Goal: Task Accomplishment & Management: Manage account settings

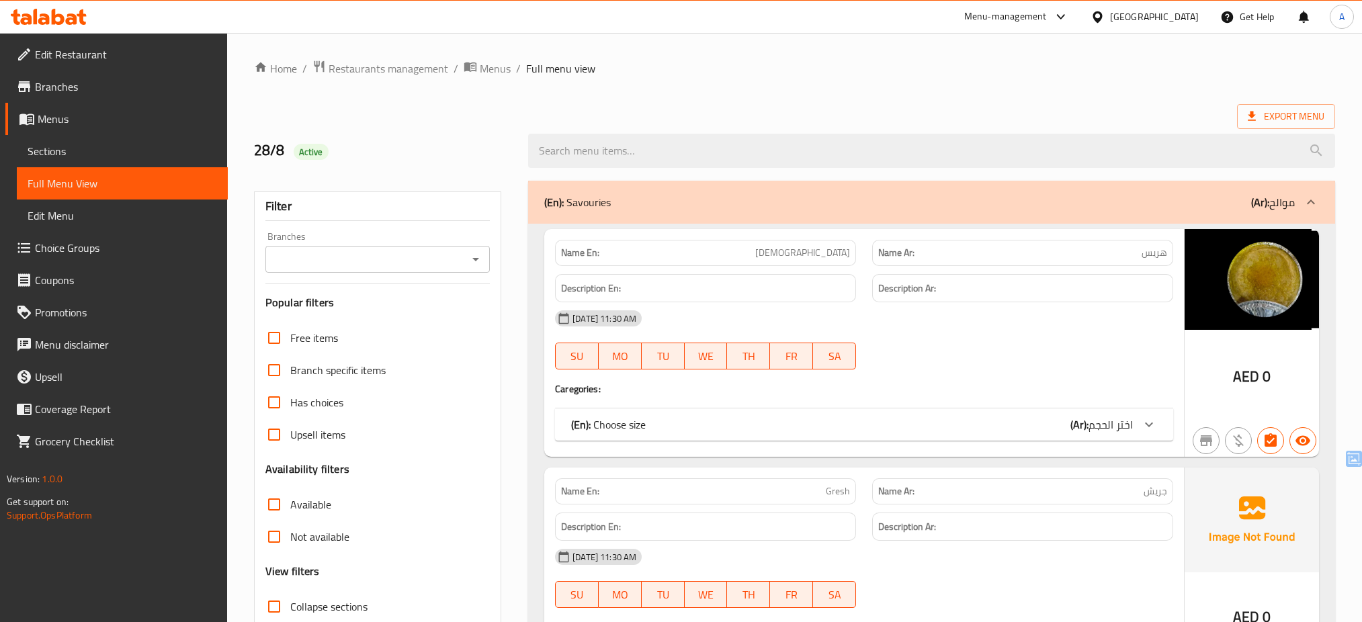
scroll to position [7212, 0]
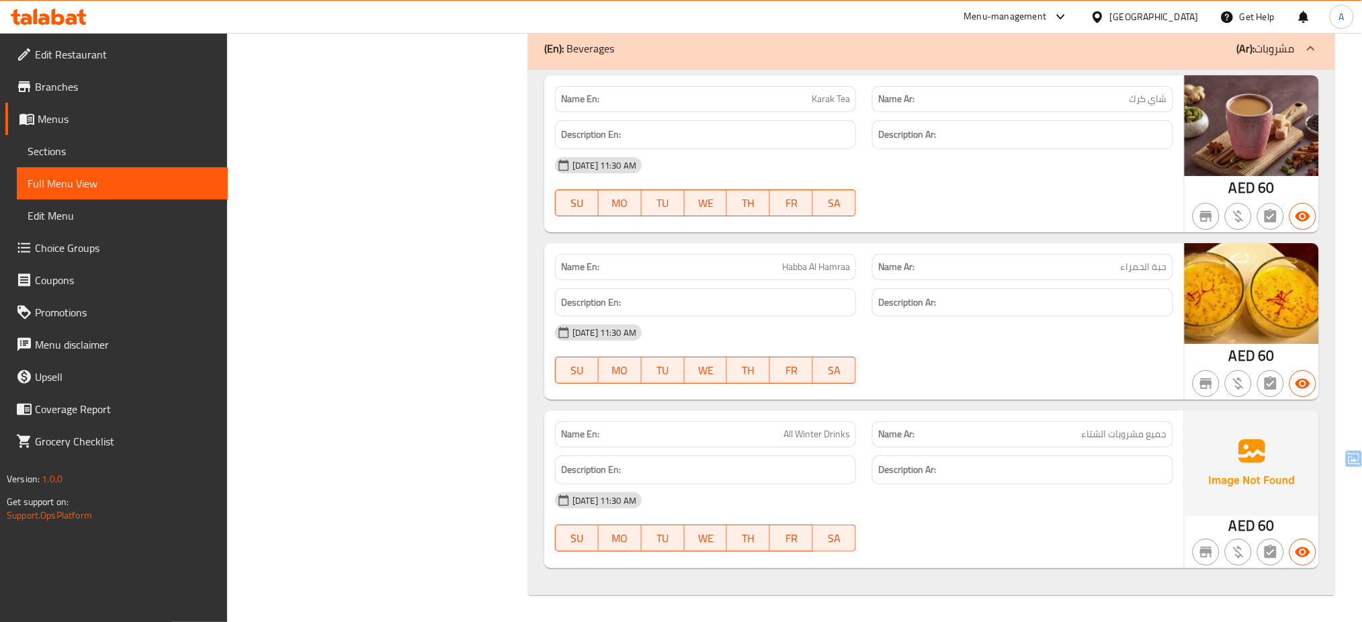
click at [1128, 20] on div "[GEOGRAPHIC_DATA]" at bounding box center [1154, 16] width 89 height 15
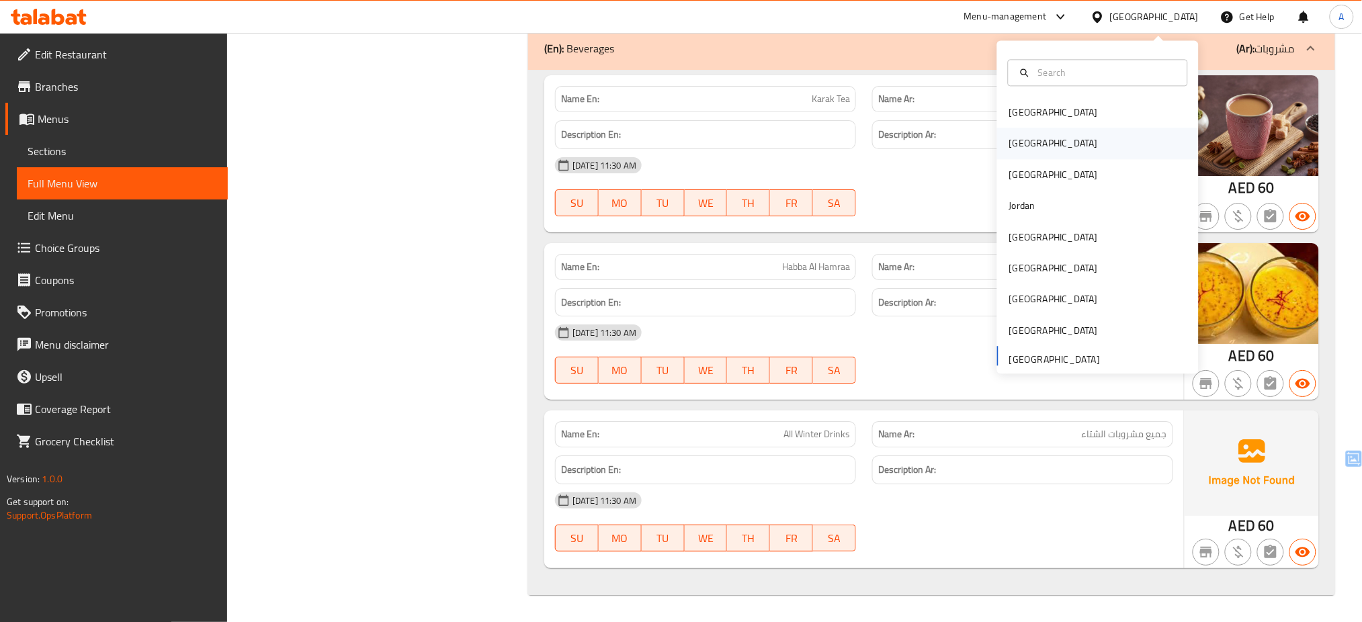
click at [1048, 140] on div "[GEOGRAPHIC_DATA]" at bounding box center [1098, 143] width 202 height 31
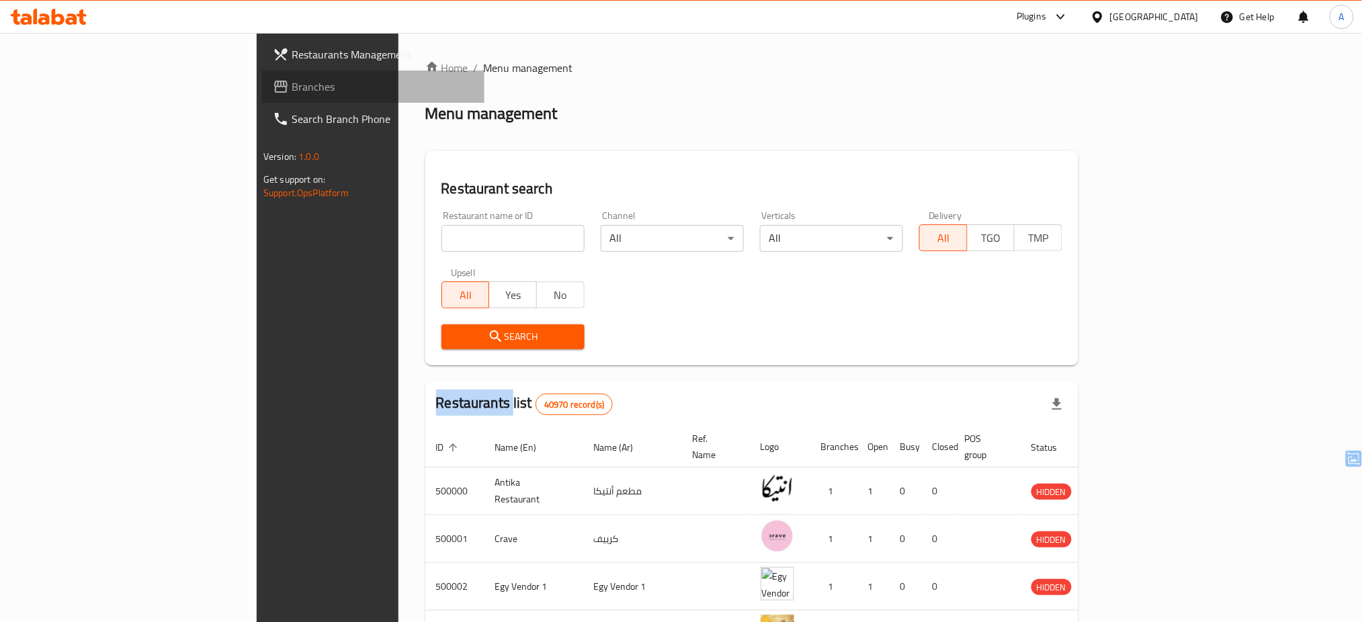
click at [292, 93] on span "Branches" at bounding box center [383, 87] width 182 height 16
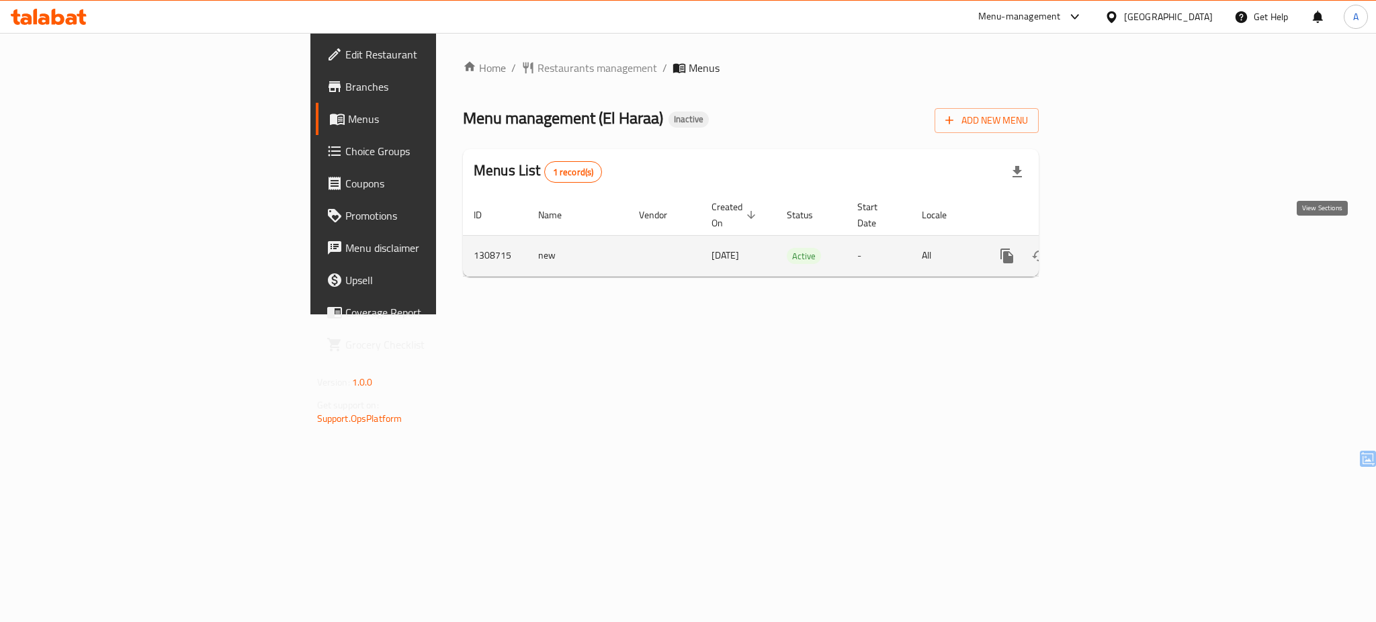
click at [1112, 248] on icon "enhanced table" at bounding box center [1104, 256] width 16 height 16
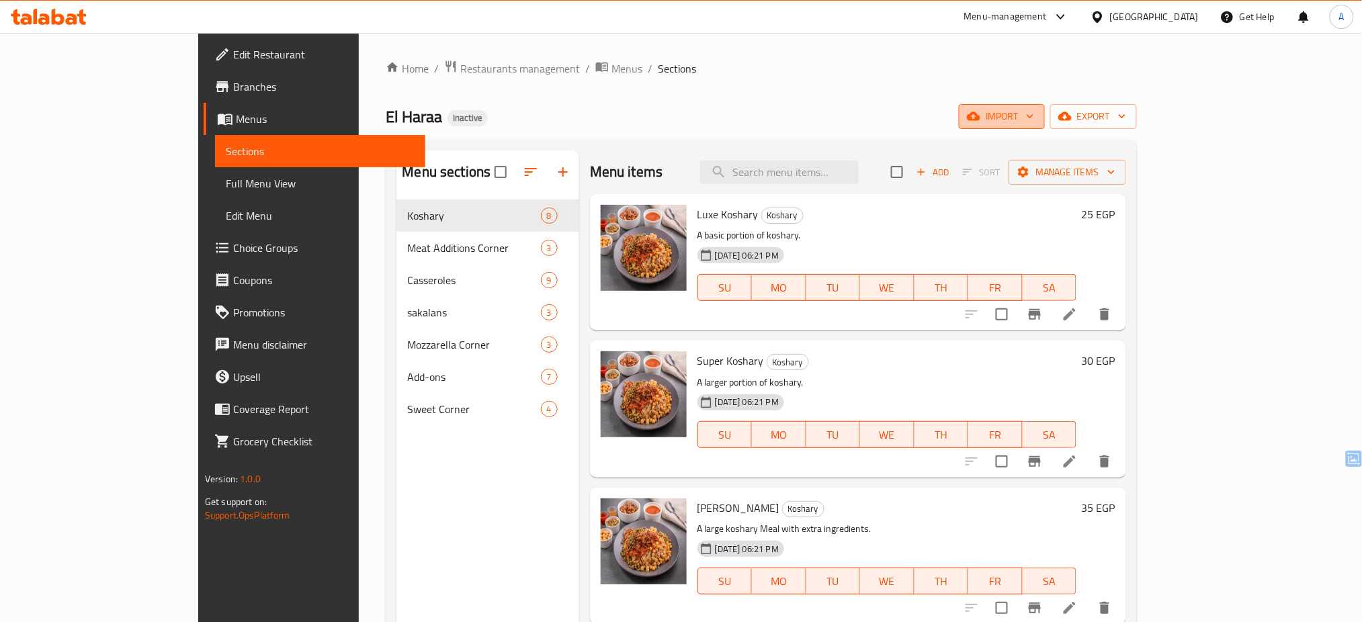
click at [1034, 116] on span "import" at bounding box center [1001, 116] width 64 height 17
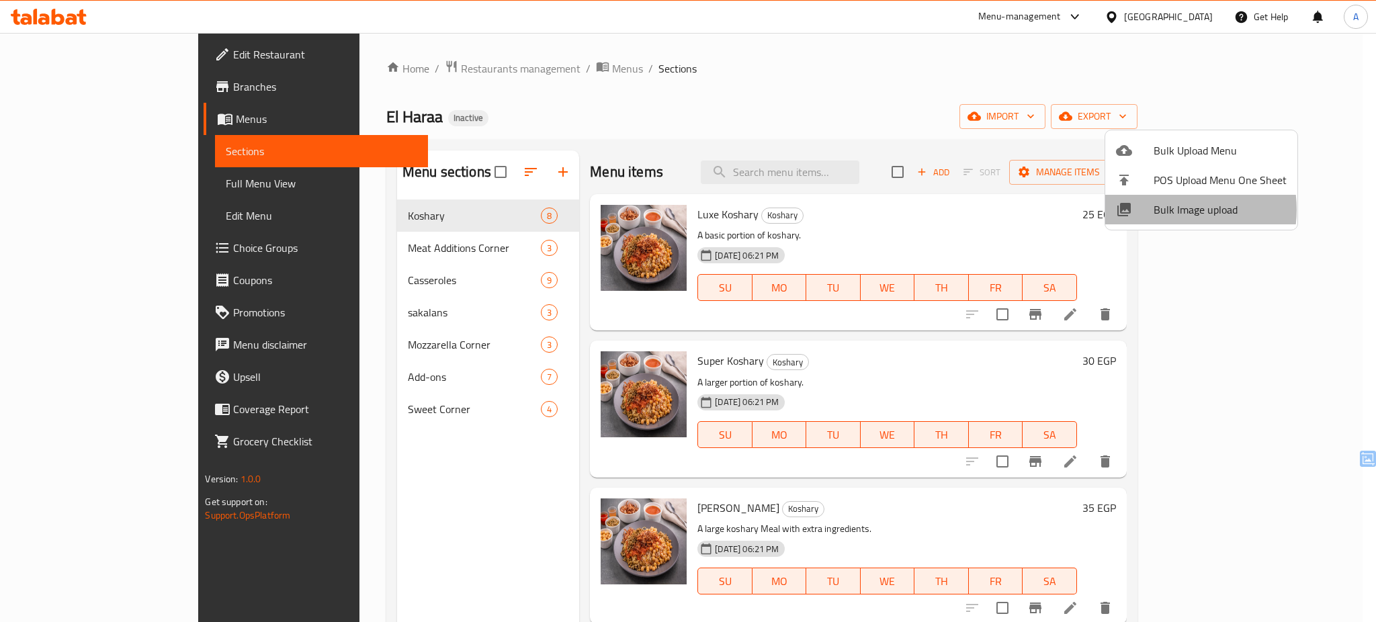
click at [1169, 210] on span "Bulk Image upload" at bounding box center [1219, 210] width 133 height 16
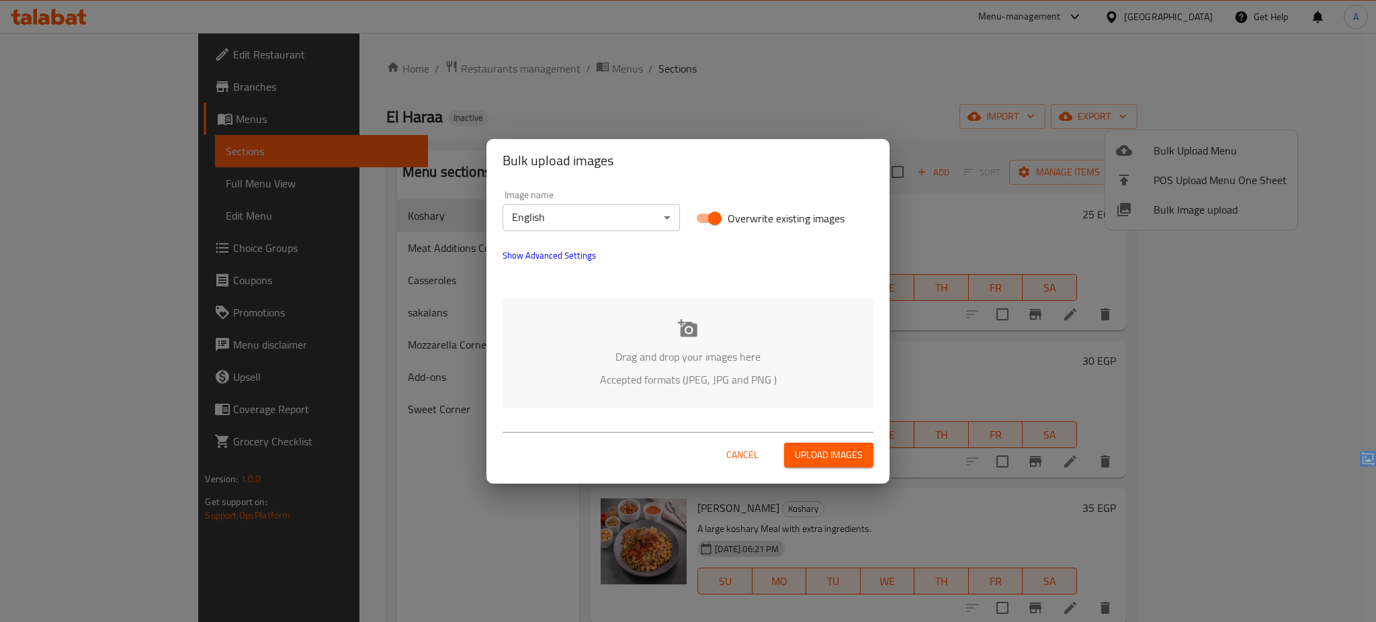
click at [814, 211] on span "Overwrite existing images" at bounding box center [785, 218] width 117 height 16
click at [753, 211] on input "Overwrite existing images" at bounding box center [714, 219] width 77 height 26
checkbox input "false"
click at [690, 339] on div "Drag and drop your images here Accepted formats (JPEG, JPG and PNG )" at bounding box center [687, 352] width 371 height 109
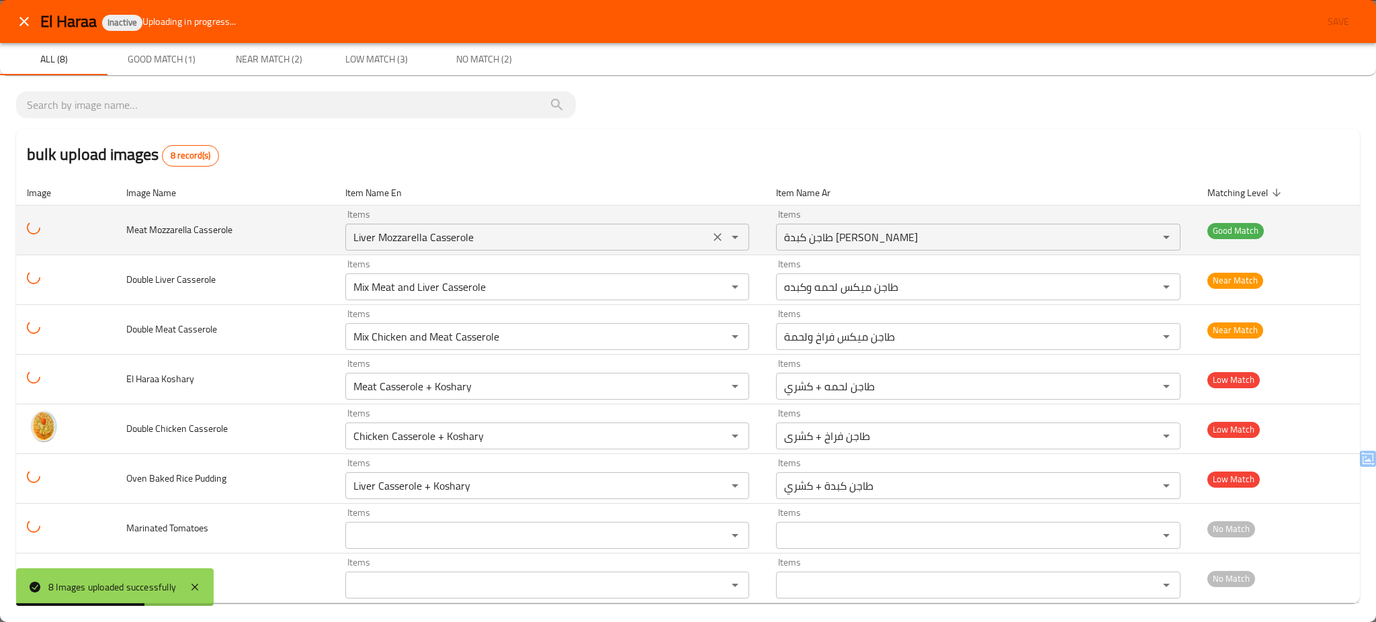
click at [708, 239] on button "Clear" at bounding box center [717, 237] width 19 height 19
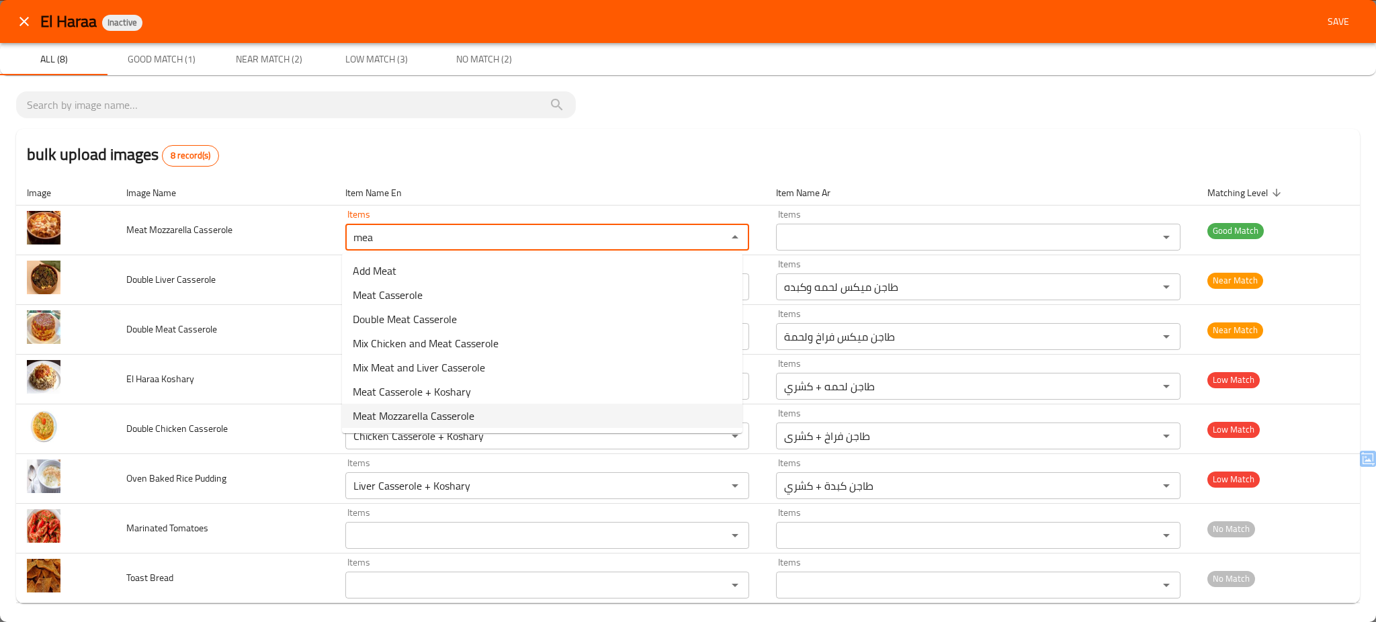
click at [516, 418] on Casserole-option-6 "Meat Mozzarella Casserole" at bounding box center [542, 416] width 400 height 24
type Casserole "Meat Mozzarella Casserole"
type Casserole-ar "طاجن لحمه موتزاريلا"
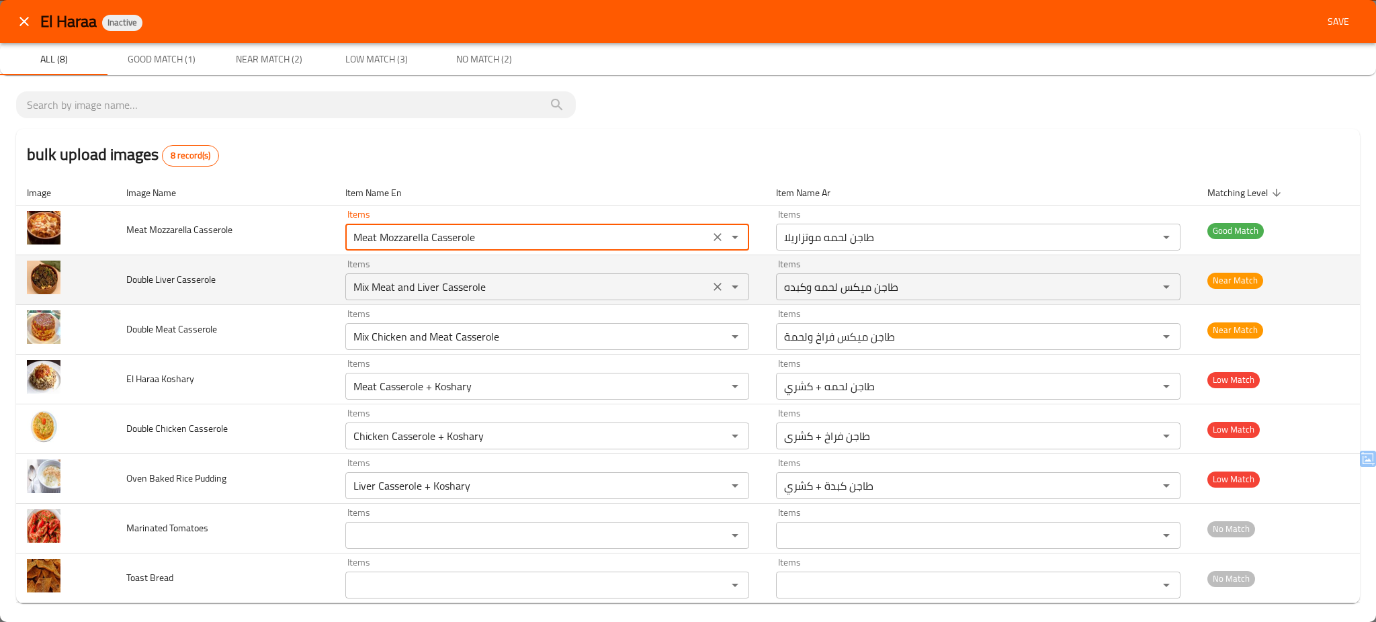
type Casserole "Meat Mozzarella Casserole"
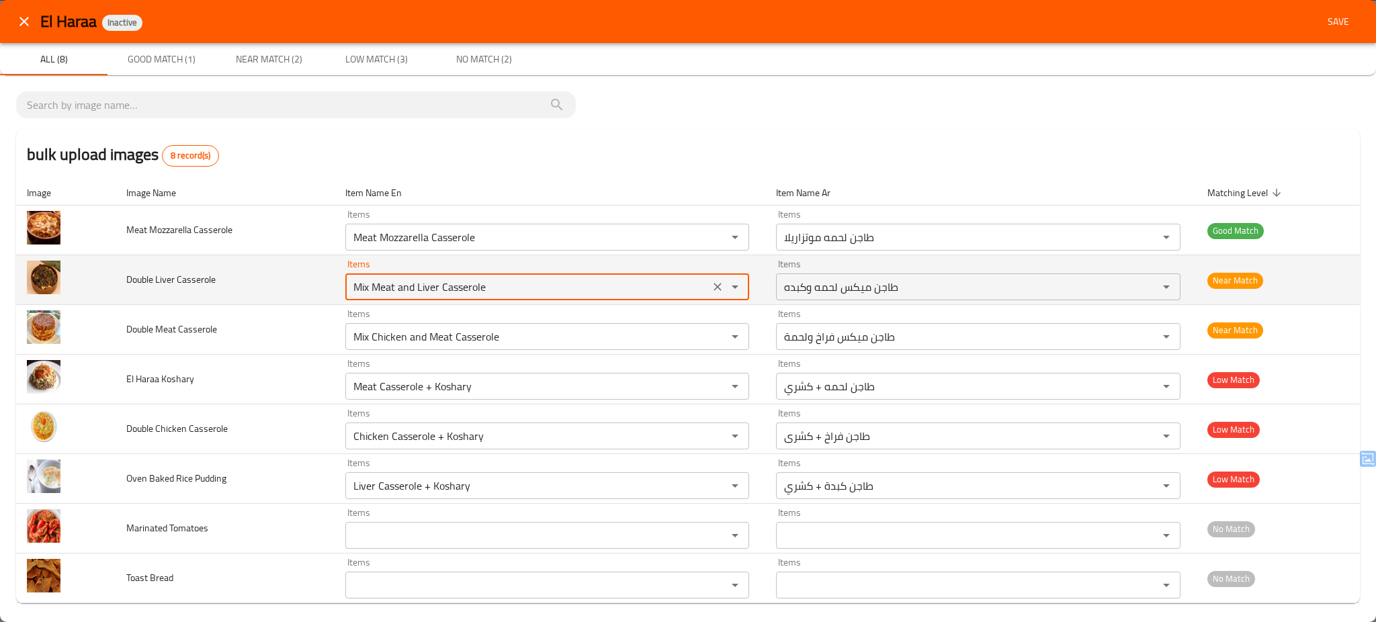
click at [530, 284] on Casserole "Mix Meat and Liver Casserole" at bounding box center [527, 286] width 356 height 19
type Casserole "d"
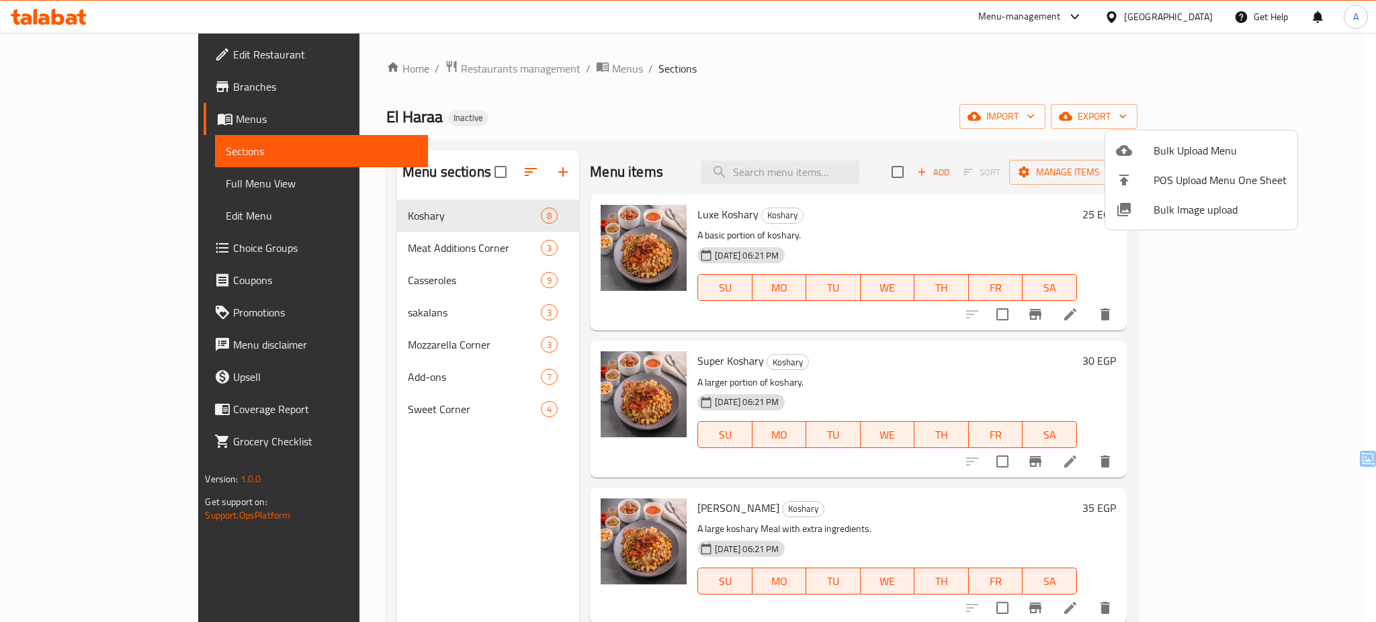
click at [1320, 390] on div at bounding box center [688, 311] width 1376 height 622
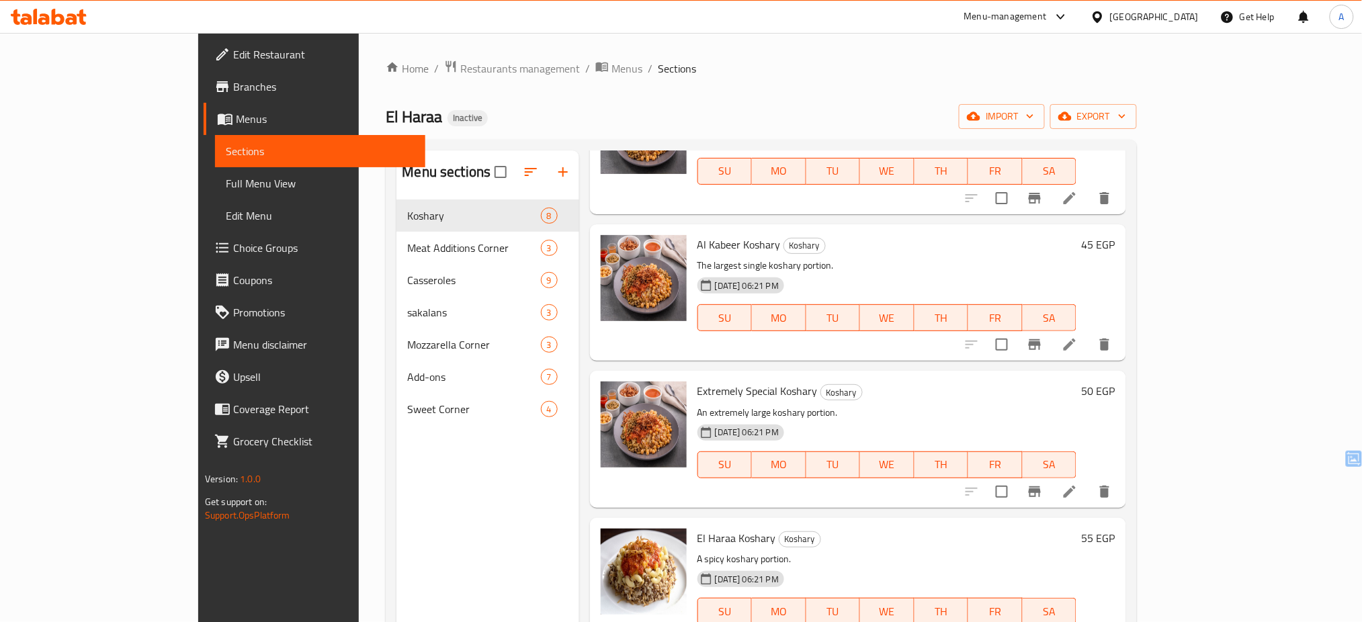
scroll to position [188, 0]
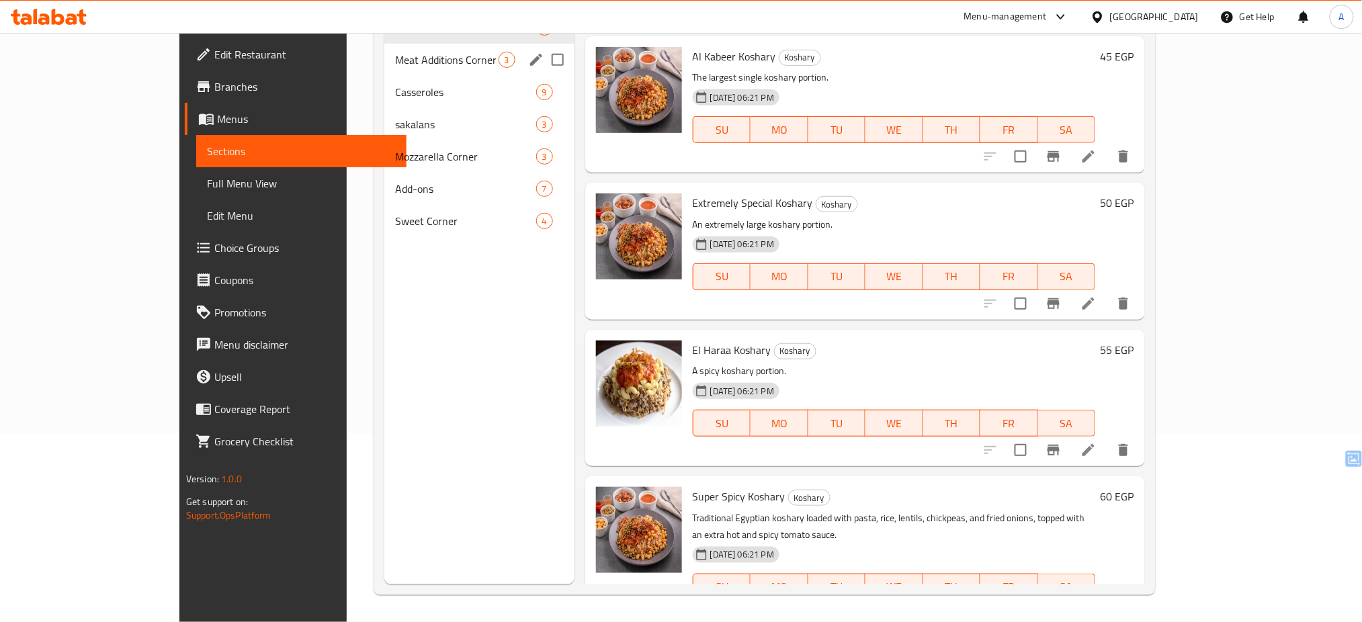
click at [435, 46] on div "Meat Additions Corner 3" at bounding box center [479, 60] width 190 height 32
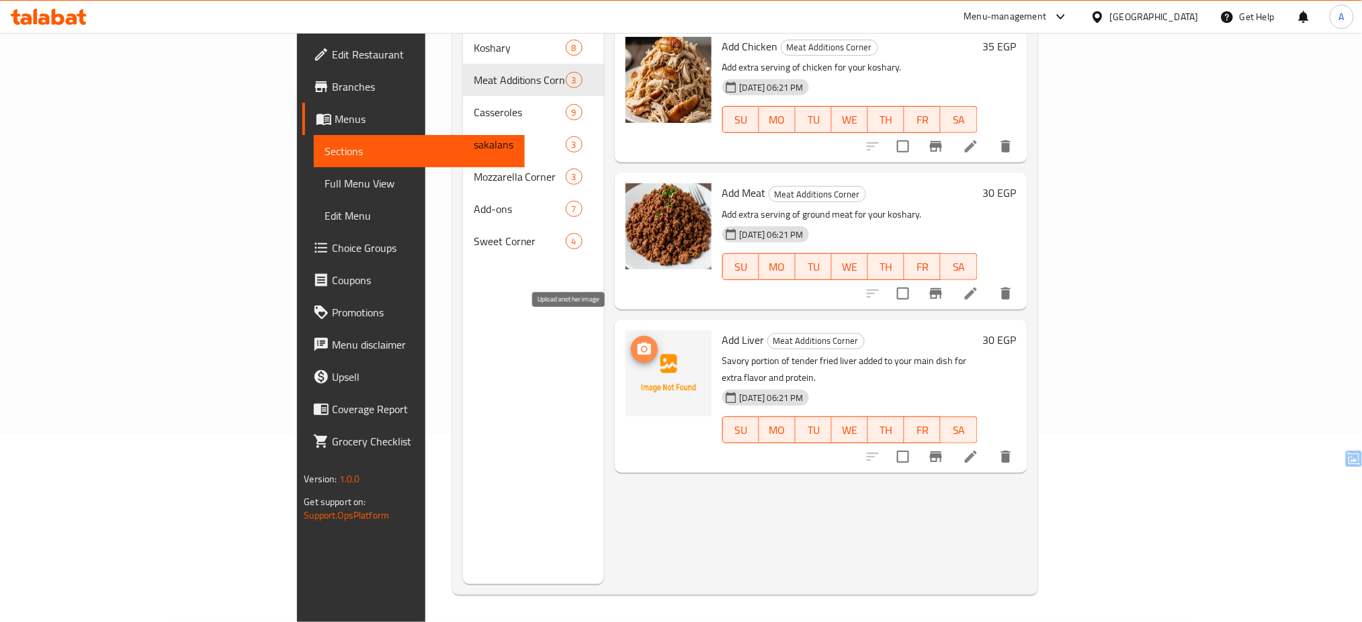
click at [631, 341] on span "upload picture" at bounding box center [644, 349] width 27 height 16
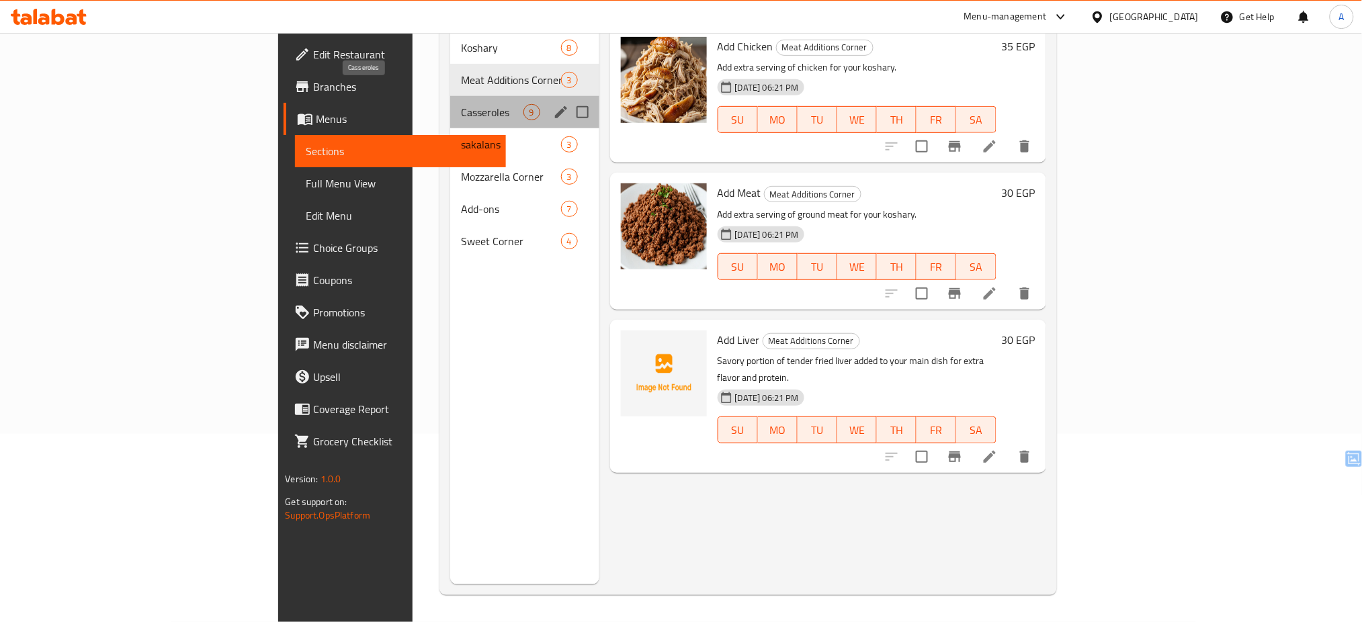
click at [461, 104] on span "Casseroles" at bounding box center [492, 112] width 62 height 16
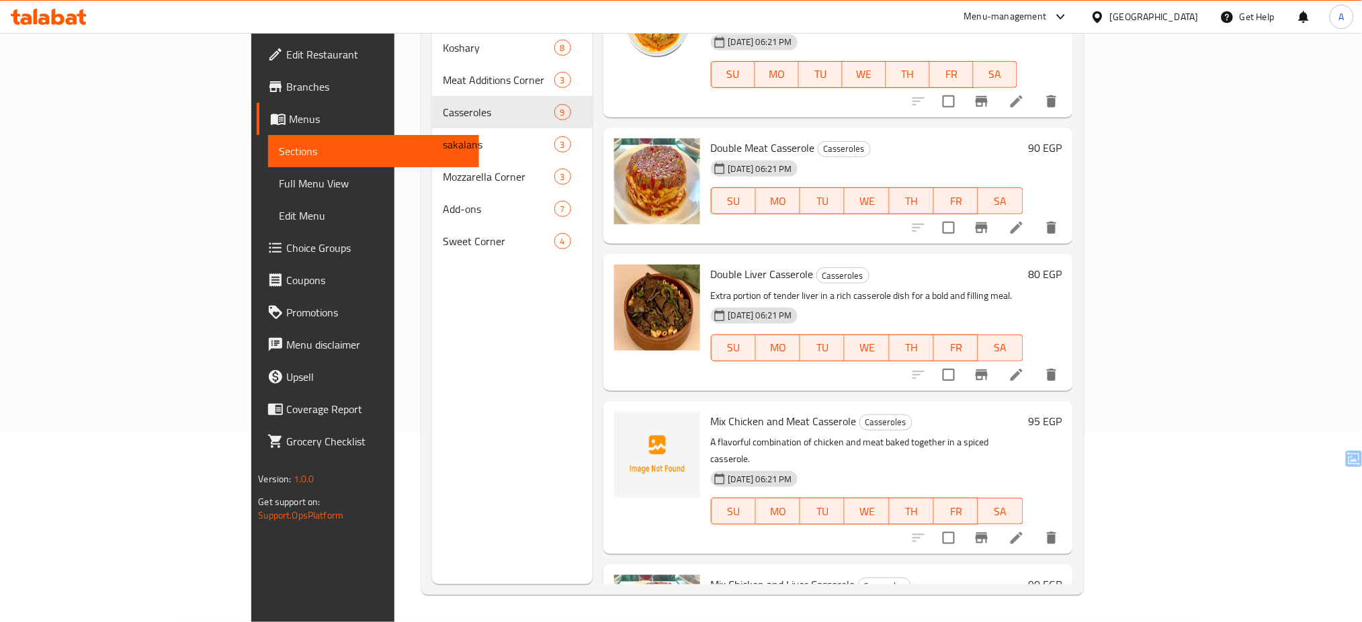
scroll to position [691, 0]
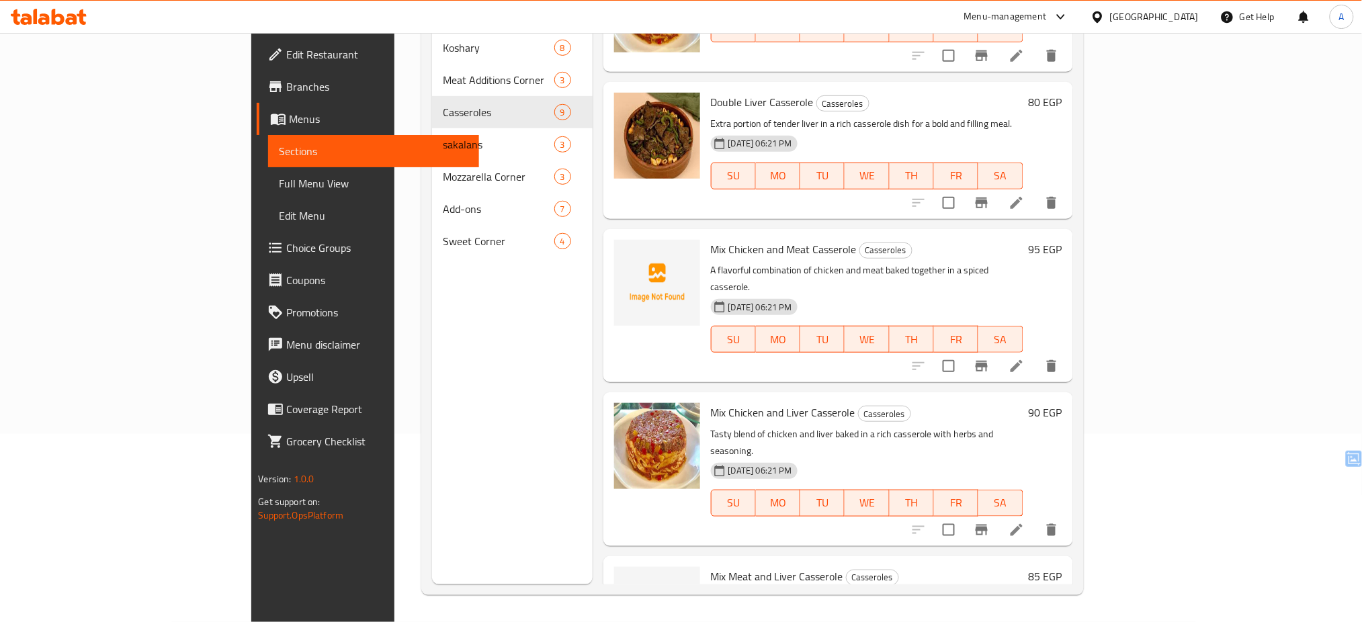
click at [728, 294] on div "28-08-2025 06:21 PM SU MO TU WE TH FR SA" at bounding box center [866, 330] width 323 height 73
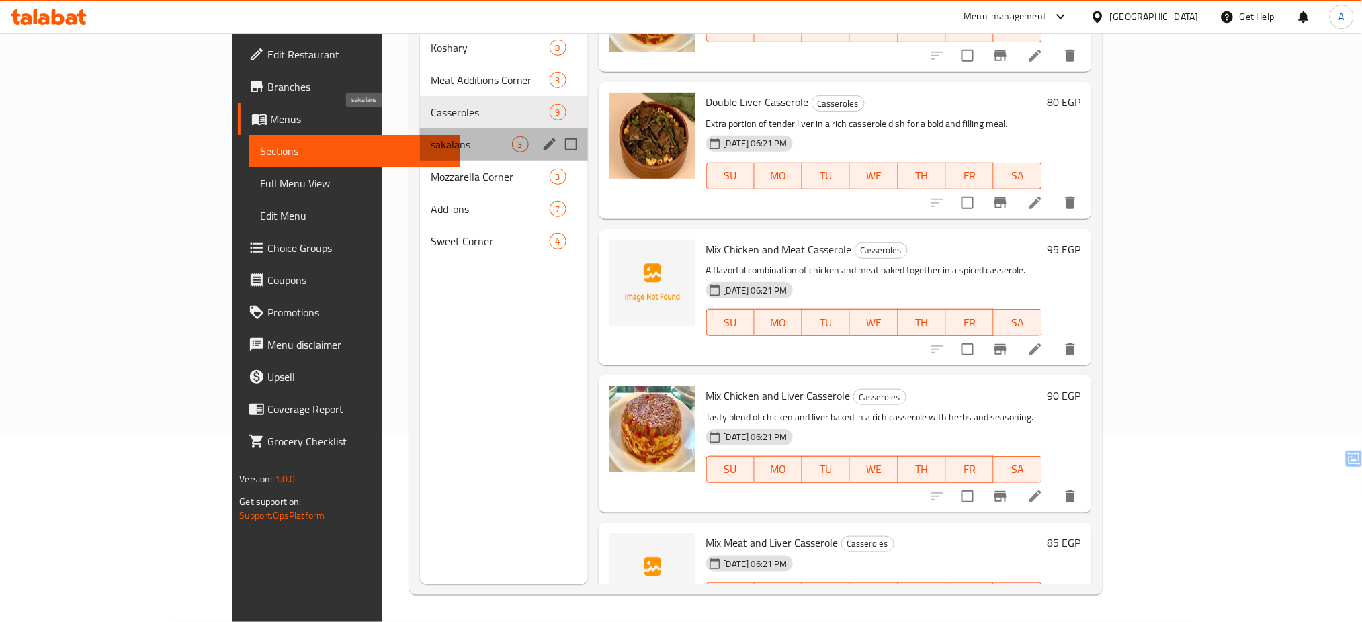
click at [431, 136] on span "sakalans" at bounding box center [471, 144] width 81 height 16
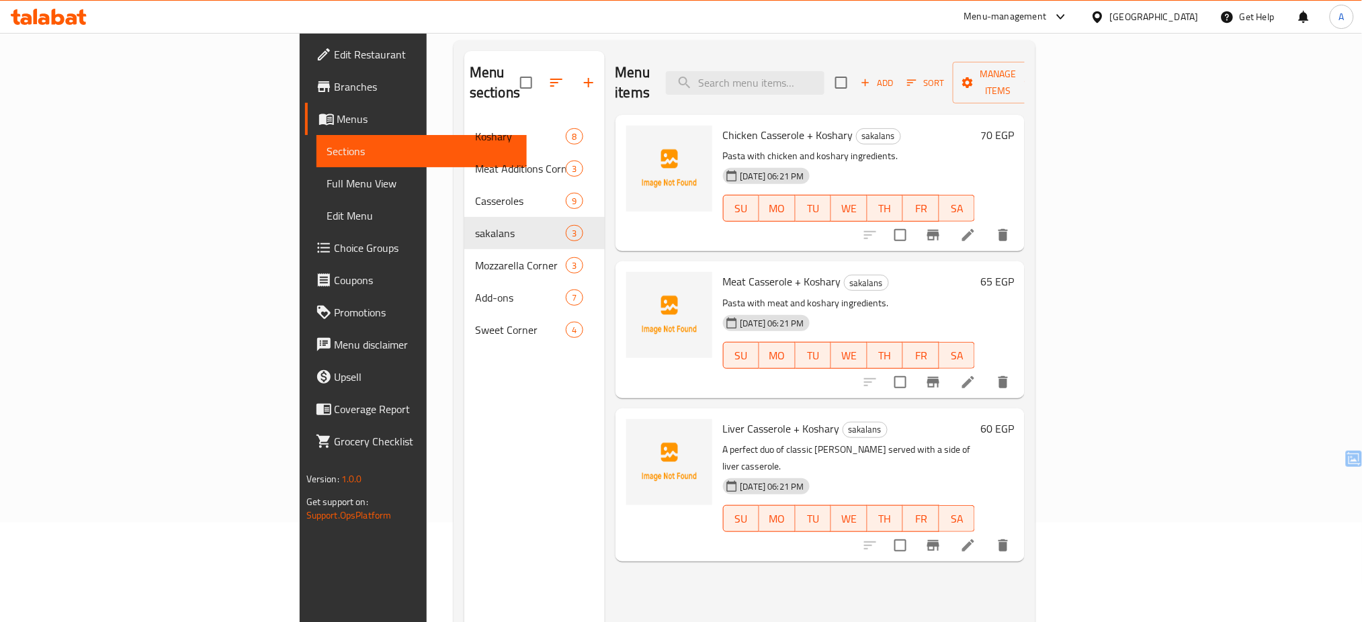
scroll to position [101, 0]
click at [717, 498] on div "SU MO TU WE TH FR SA" at bounding box center [848, 517] width 263 height 38
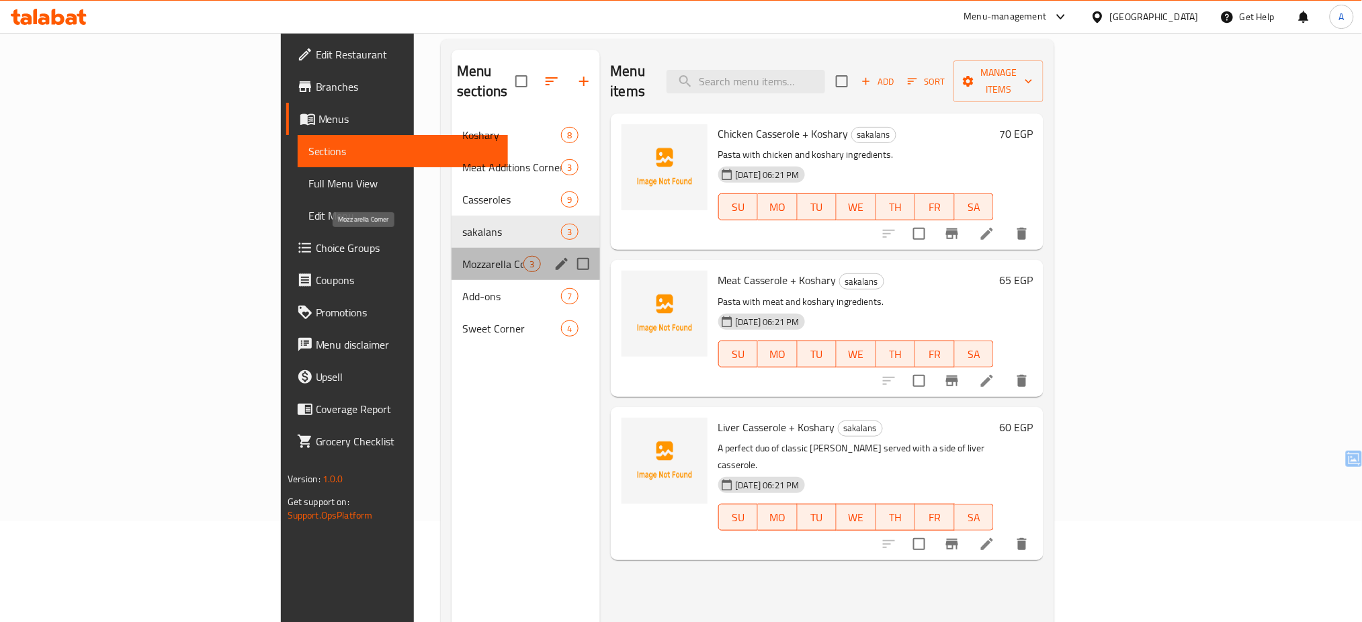
click at [462, 256] on span "Mozzarella Corner" at bounding box center [492, 264] width 61 height 16
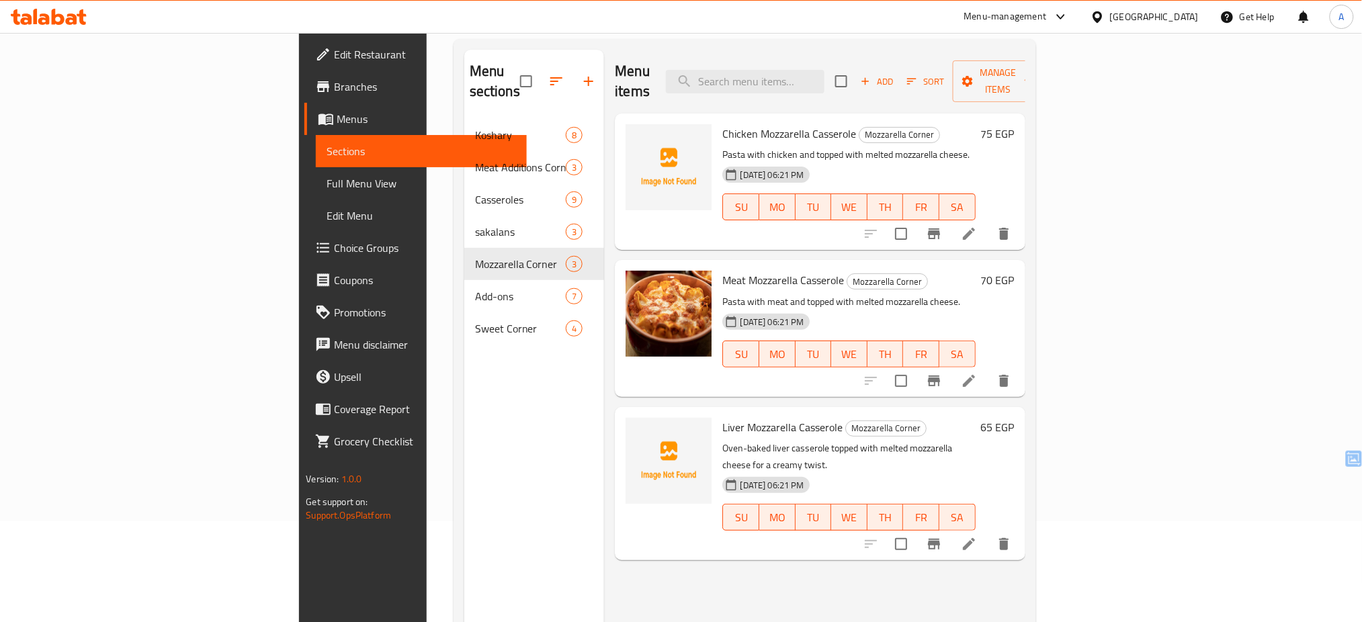
click at [750, 586] on div "Menu items Add Sort Manage items Chicken Mozzarella Casserole Mozzarella Corner…" at bounding box center [814, 361] width 420 height 622
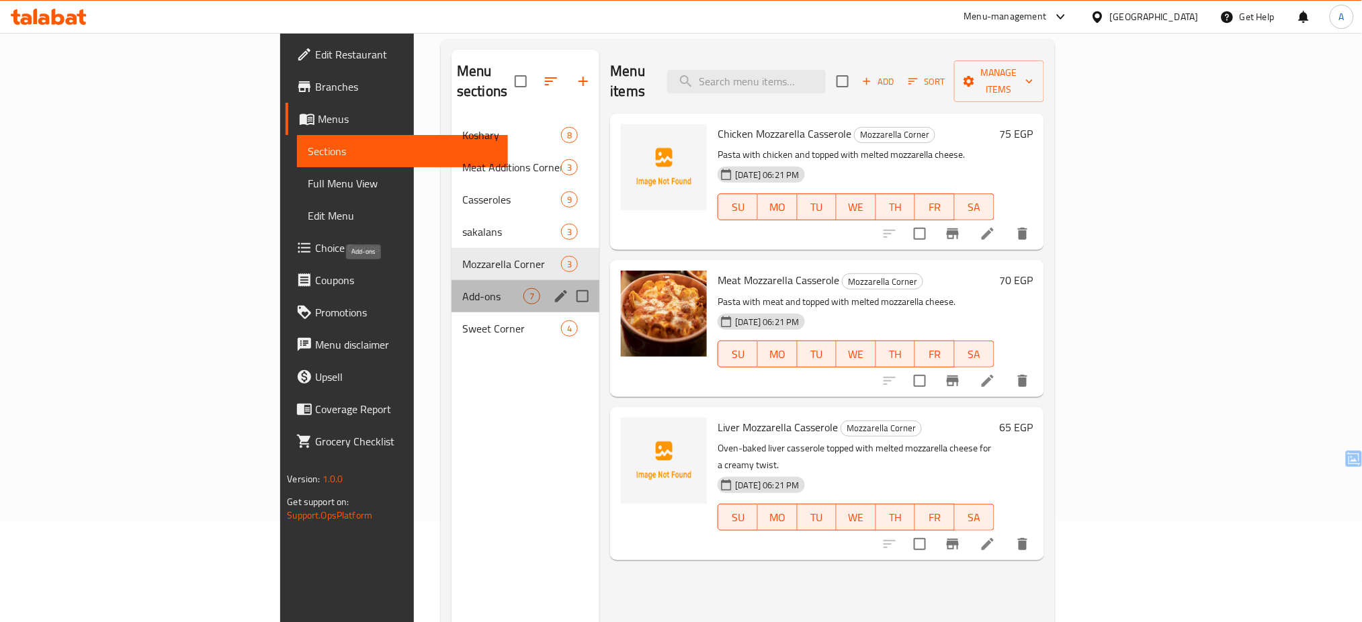
click at [462, 288] on span "Add-ons" at bounding box center [492, 296] width 61 height 16
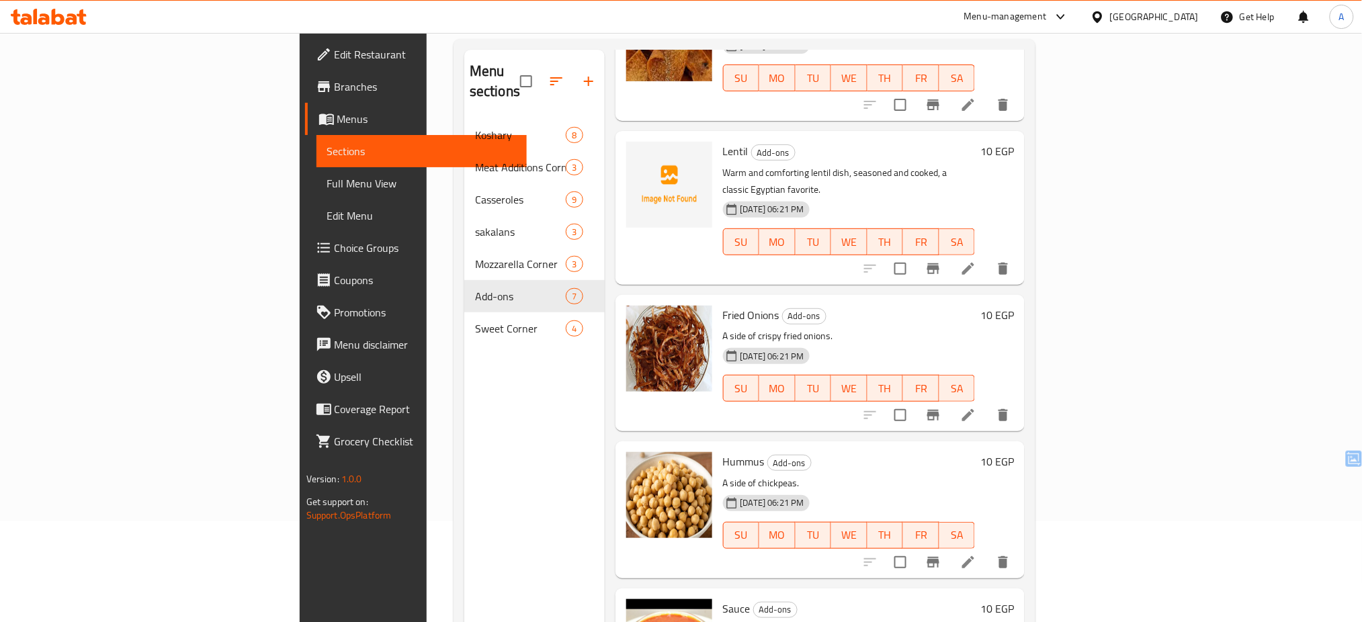
scroll to position [97, 0]
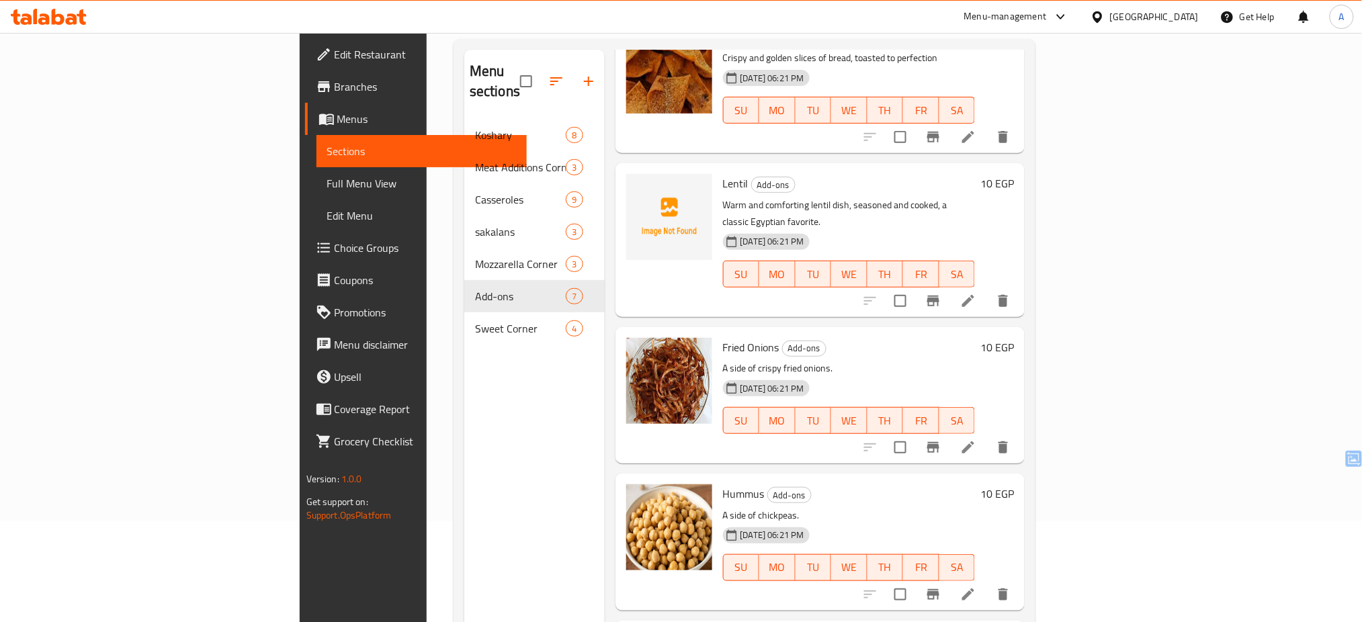
click at [689, 435] on div "Menu items Add Sort Manage items Toast Bread Add-ons Crispy and golden slices o…" at bounding box center [815, 361] width 420 height 622
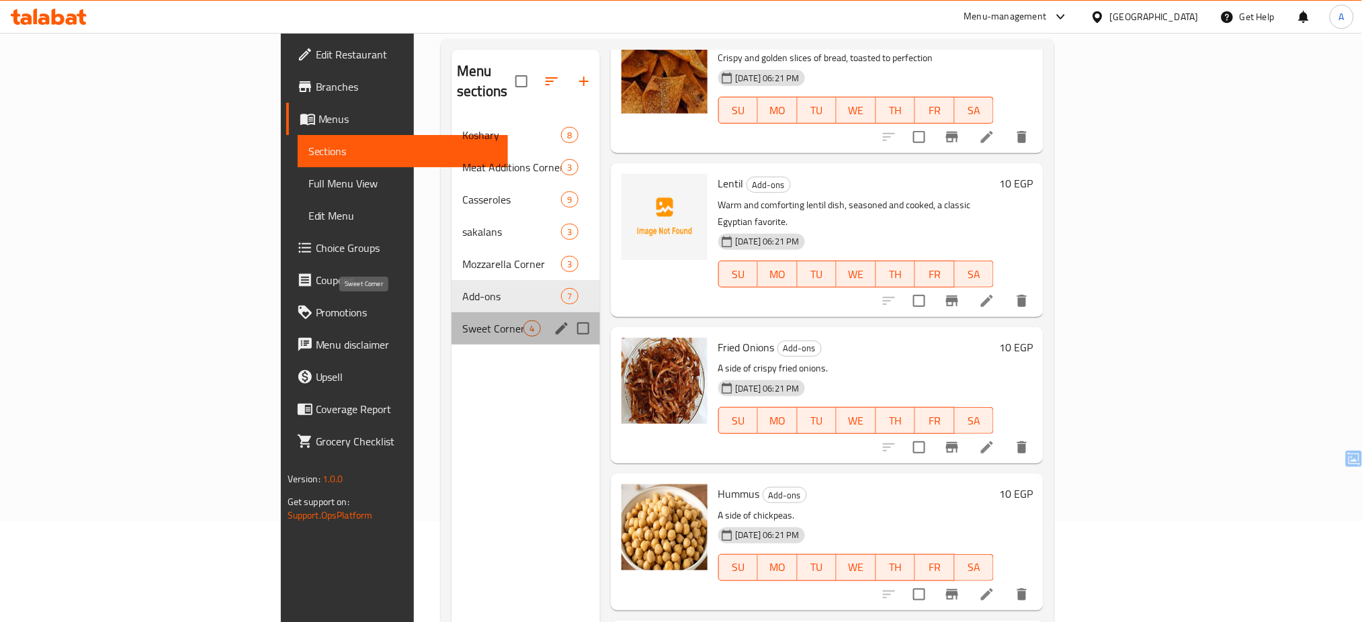
click at [462, 320] on span "Sweet Corner" at bounding box center [492, 328] width 61 height 16
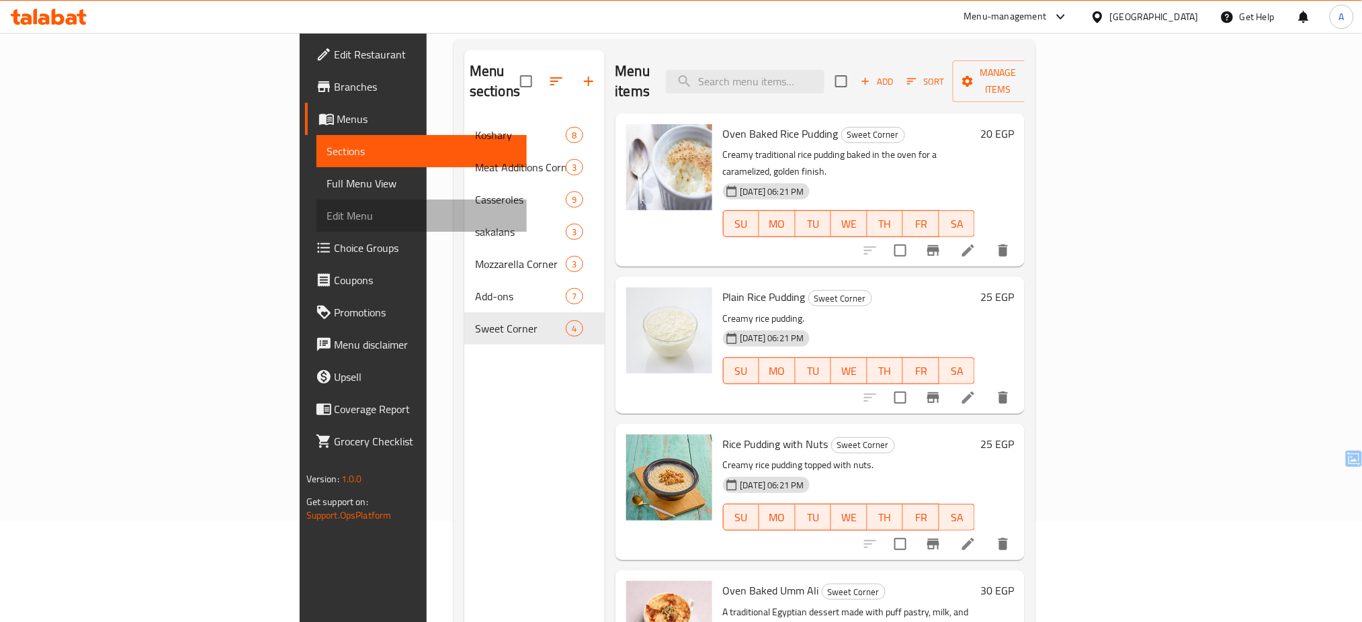
click at [316, 205] on link "Edit Menu" at bounding box center [421, 216] width 211 height 32
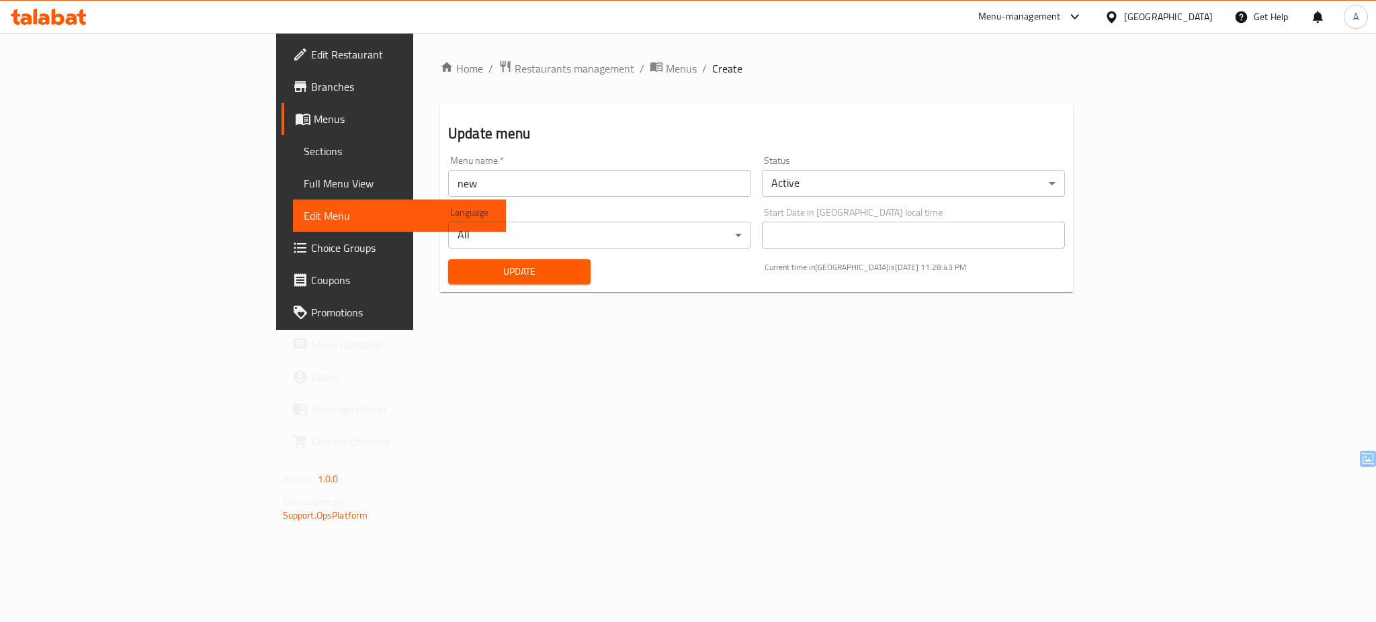
click at [304, 144] on span "Sections" at bounding box center [399, 151] width 191 height 16
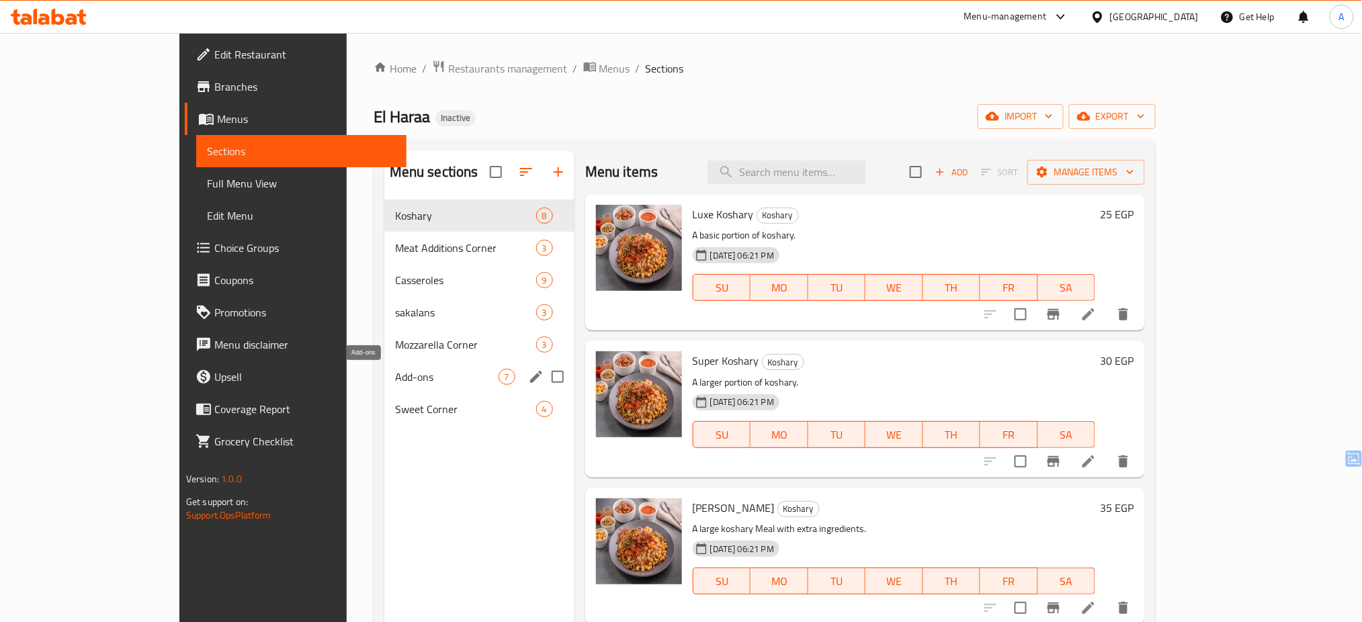
click at [395, 383] on span "Add-ons" at bounding box center [446, 377] width 103 height 16
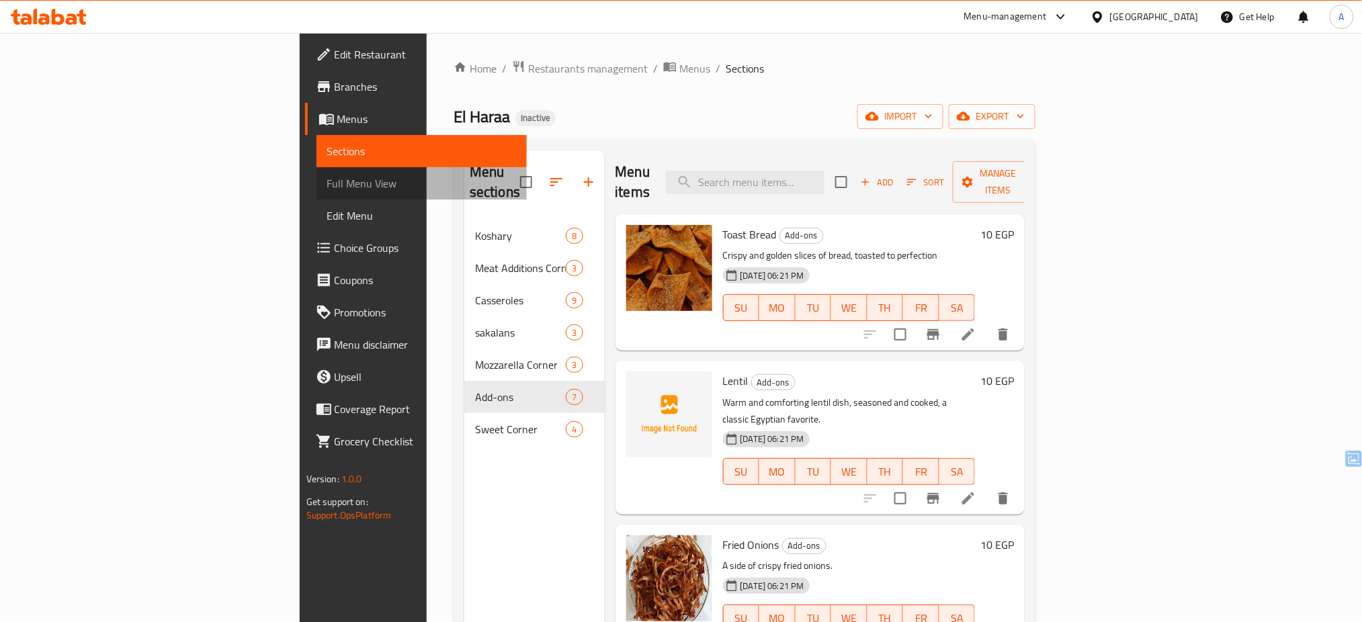
click at [327, 189] on span "Full Menu View" at bounding box center [421, 183] width 189 height 16
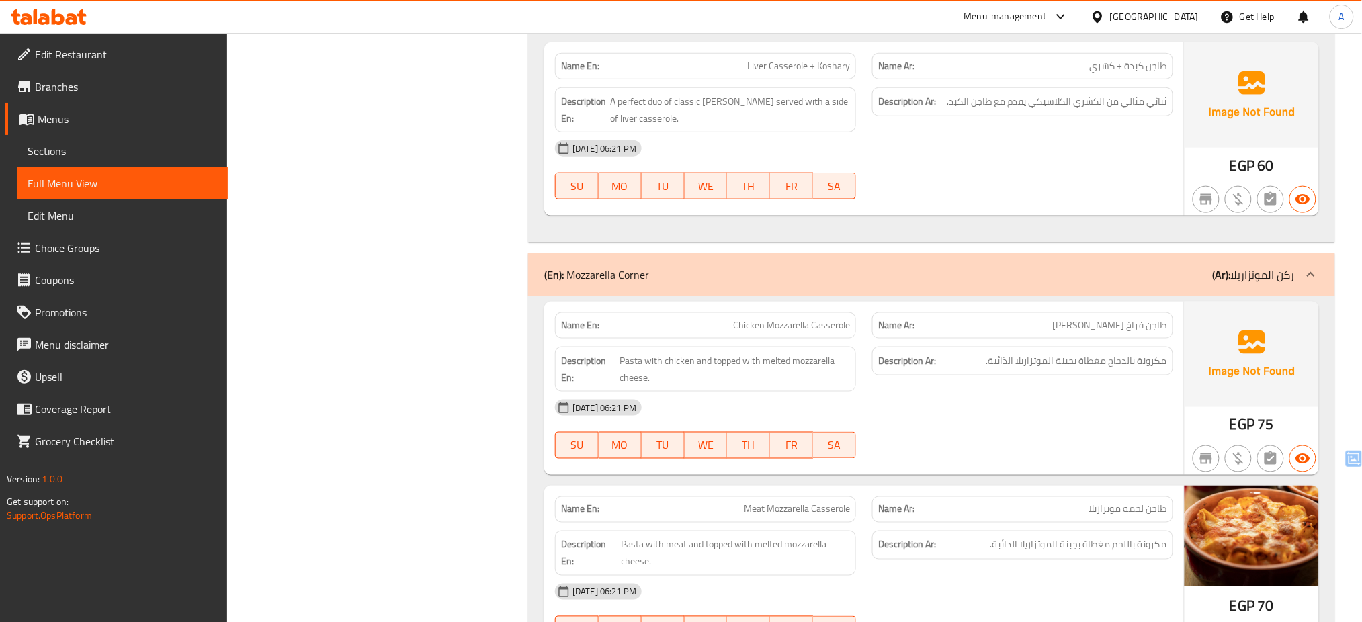
scroll to position [4128, 0]
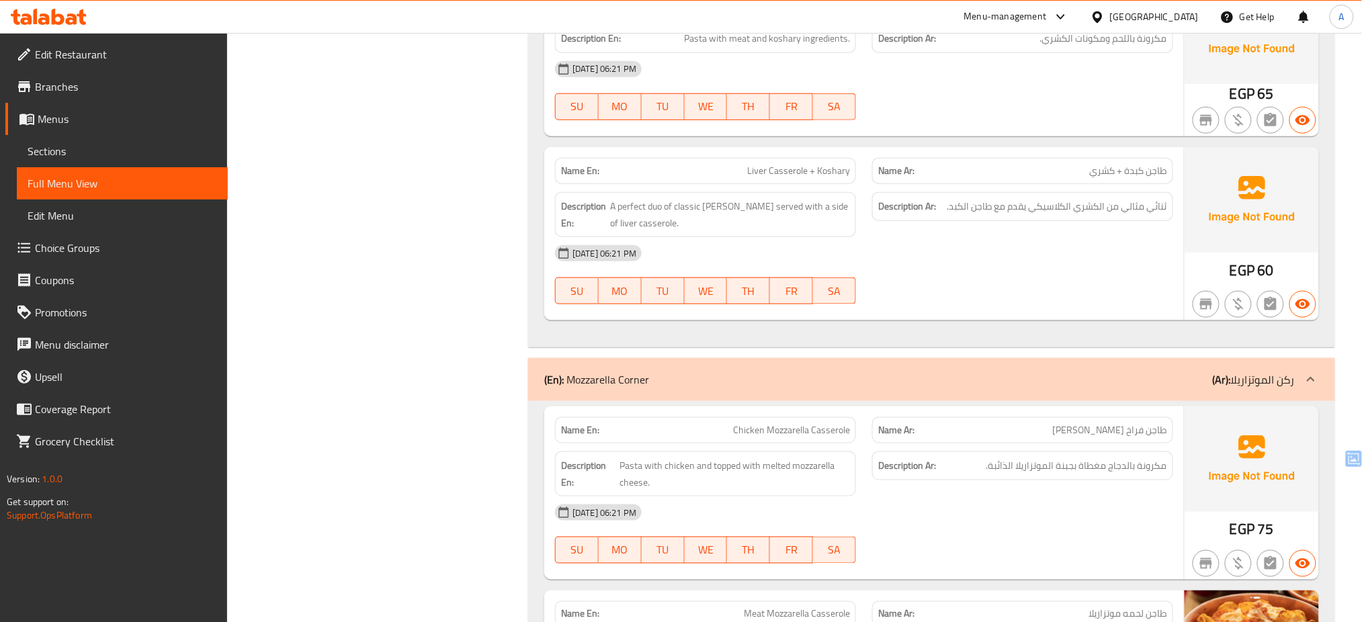
click at [775, 434] on span "Chicken Mozzarella Casserole" at bounding box center [791, 430] width 117 height 14
copy span "Chicken Mozzarella Casserole"
click at [763, 170] on span "Liver Casserole + Koshary" at bounding box center [798, 171] width 103 height 14
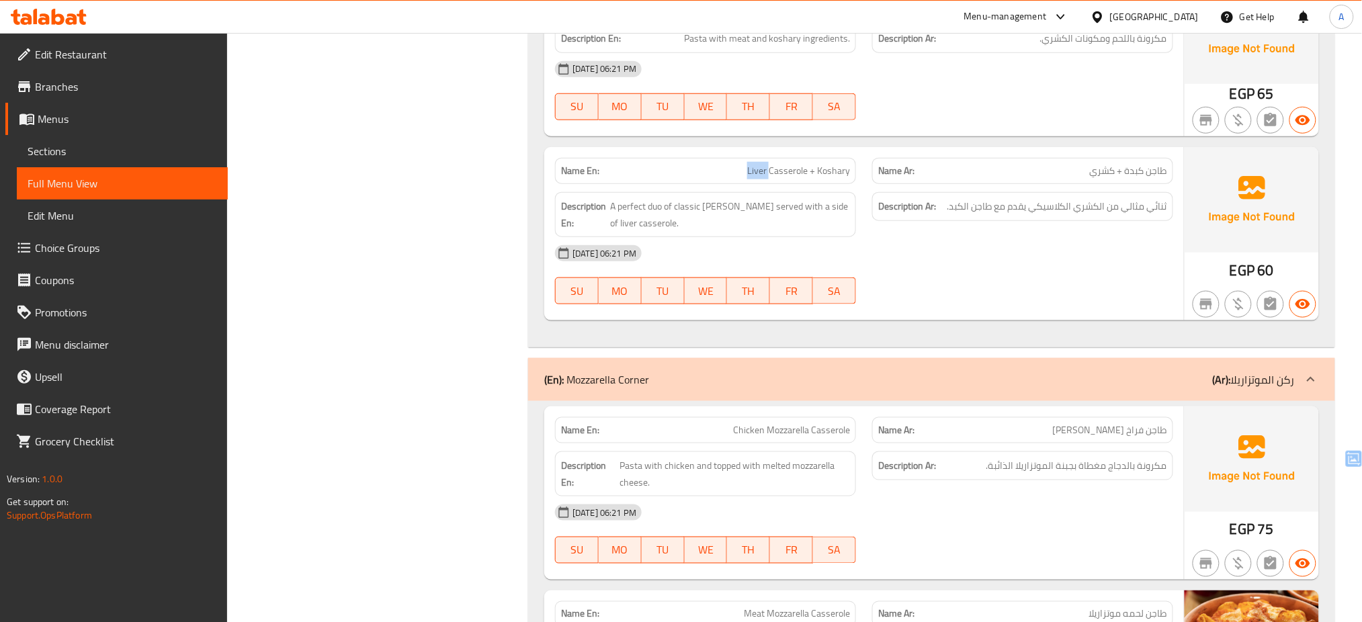
click at [763, 170] on span "Liver Casserole + Koshary" at bounding box center [798, 171] width 103 height 14
copy span "Liver Casserole + Koshary"
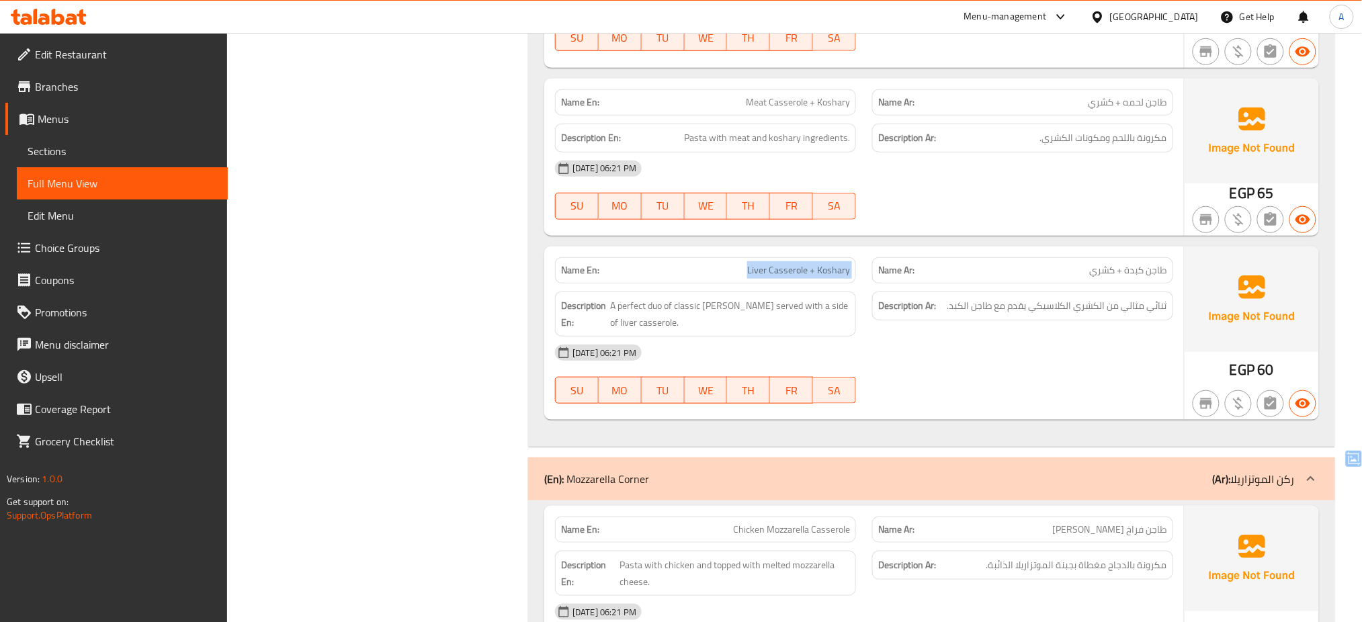
scroll to position [4020, 0]
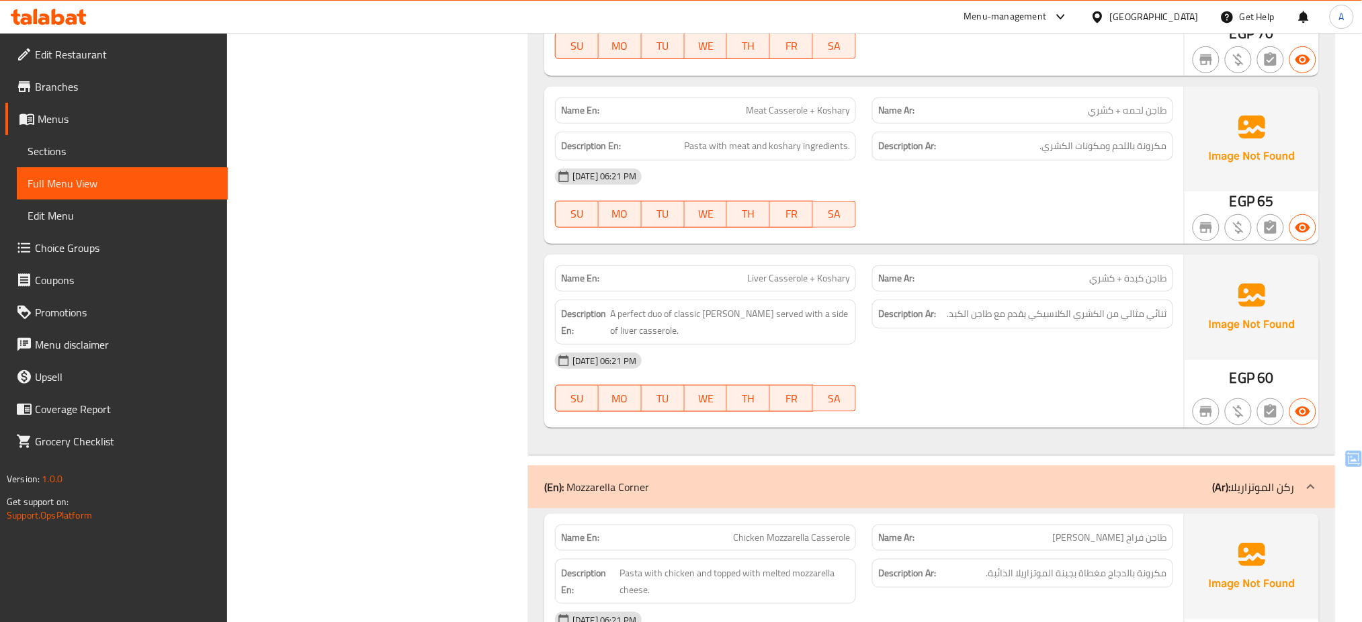
click at [785, 114] on span "Meat Casserole + Koshary" at bounding box center [798, 110] width 104 height 14
copy span "Meat Casserole + Koshary"
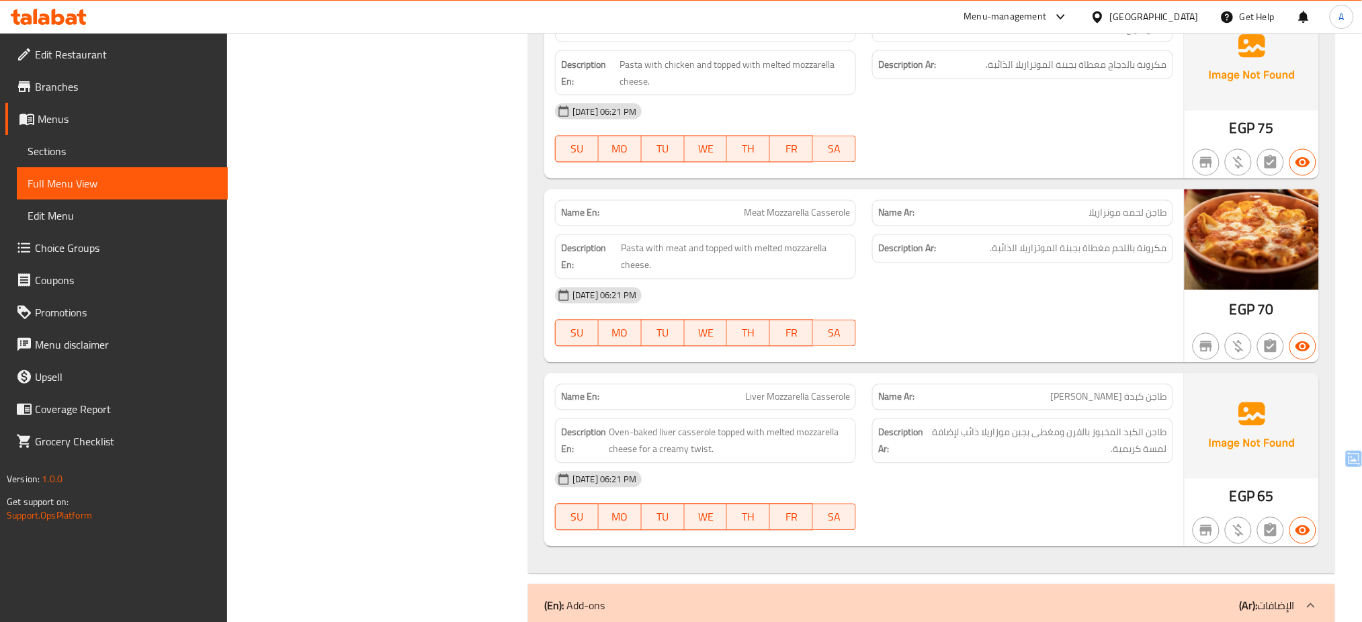
scroll to position [4593, 0]
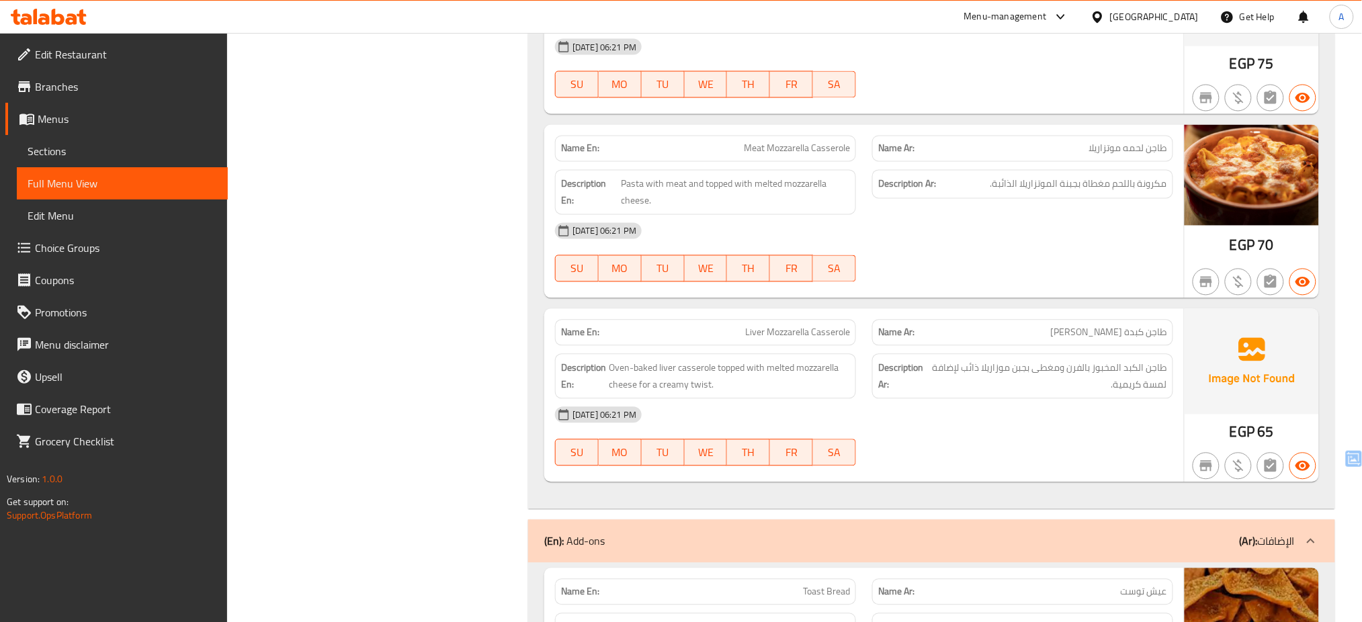
click at [783, 335] on span "Liver Mozzarella Casserole" at bounding box center [797, 333] width 105 height 14
copy span "Mozzarella"
click at [779, 331] on span "Liver Mozzarella Casserole" at bounding box center [797, 333] width 105 height 14
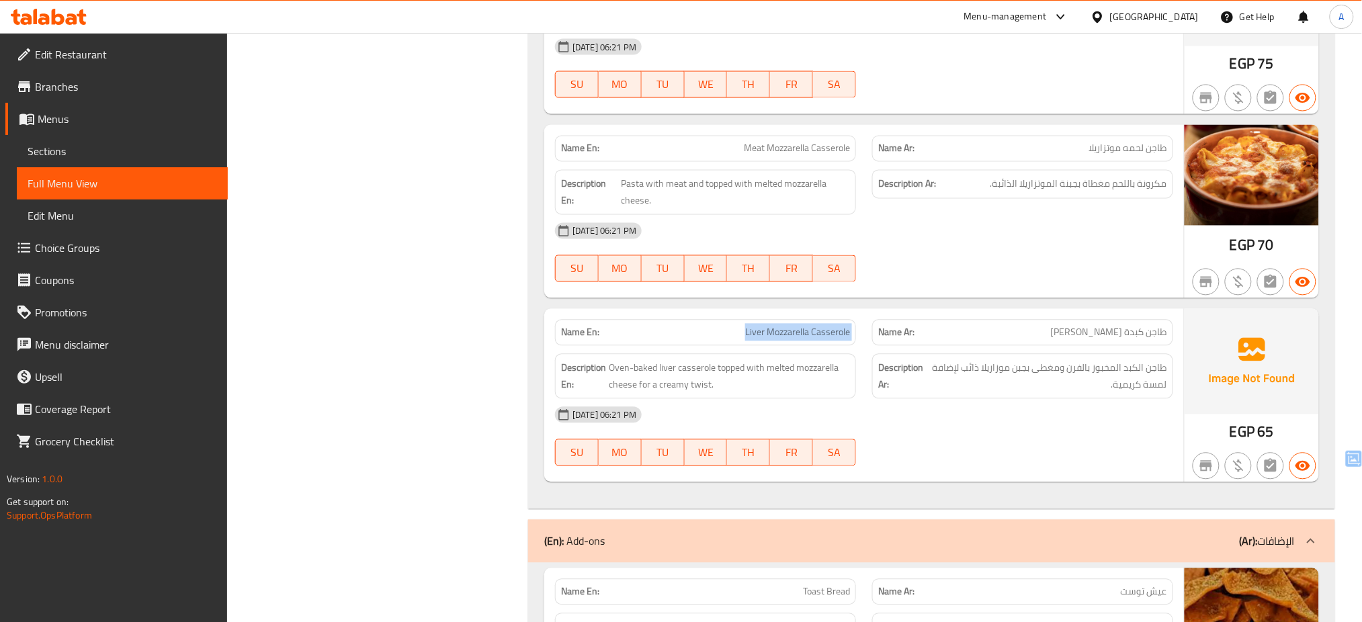
click at [779, 331] on span "Liver Mozzarella Casserole" at bounding box center [797, 333] width 105 height 14
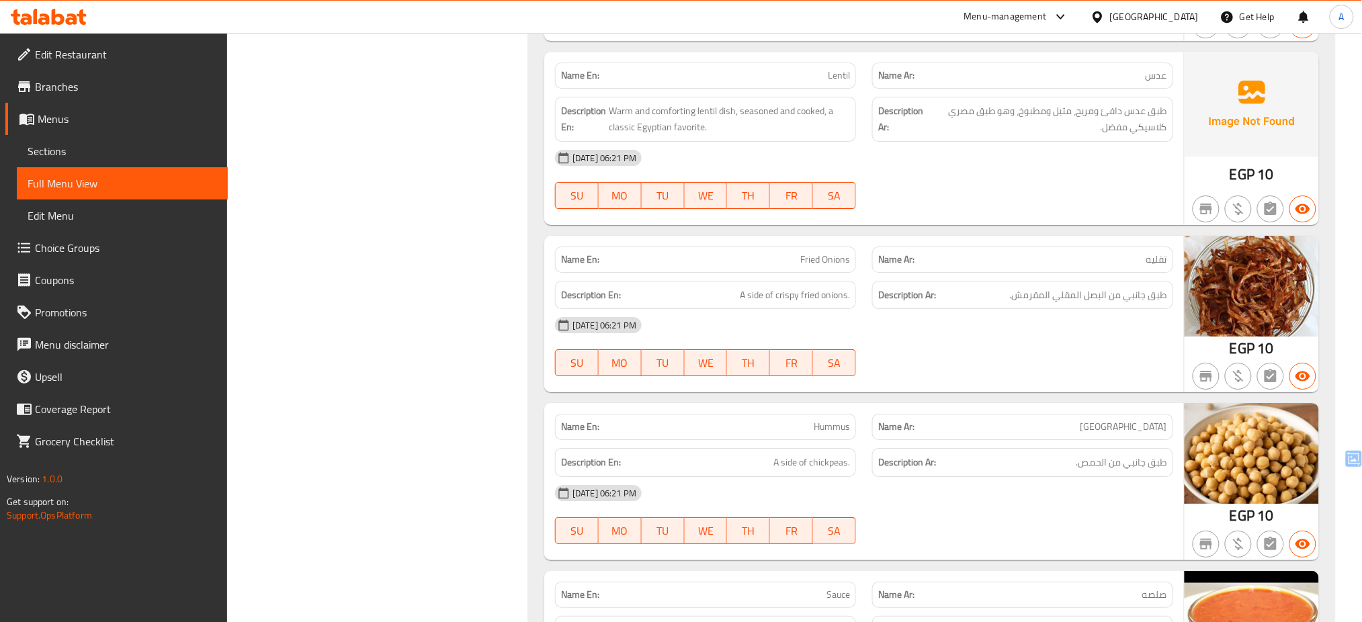
scroll to position [5274, 0]
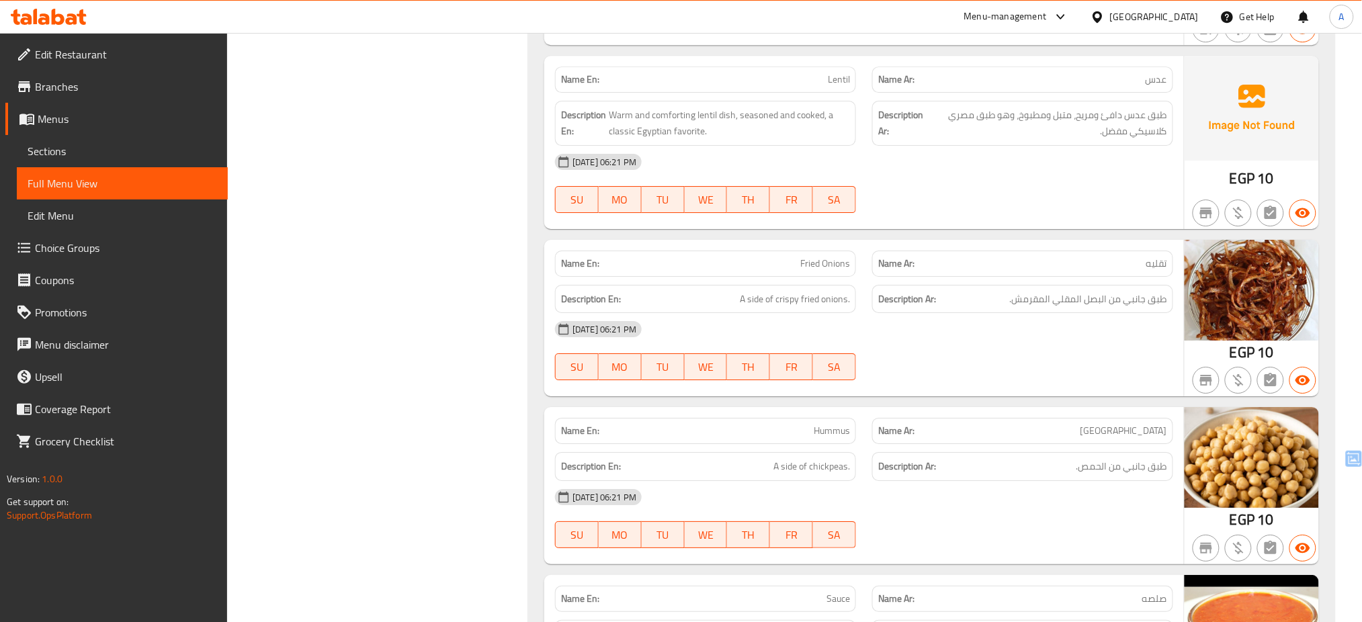
click at [840, 85] on span "Lentil" at bounding box center [839, 80] width 22 height 14
copy span "Lentil"
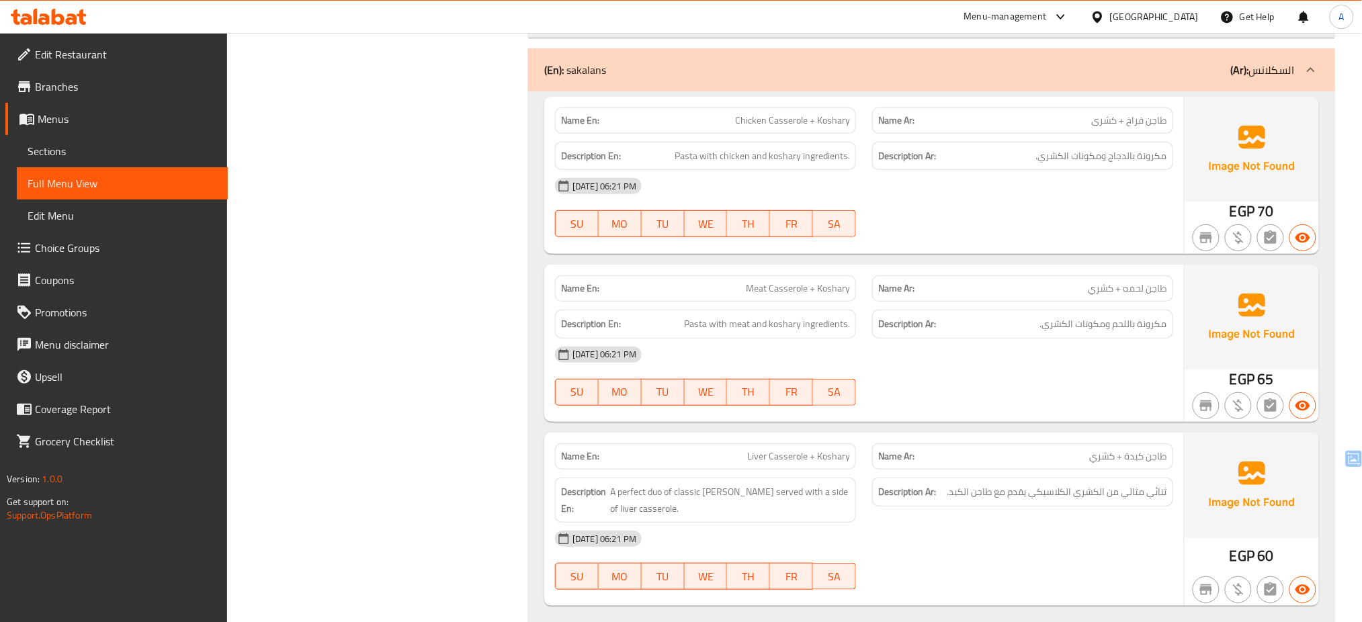
scroll to position [3841, 0]
click at [732, 127] on p "Name En: Chicken Casserole + Koshary" at bounding box center [705, 122] width 289 height 14
copy span "Chicken Casserole + Koshary"
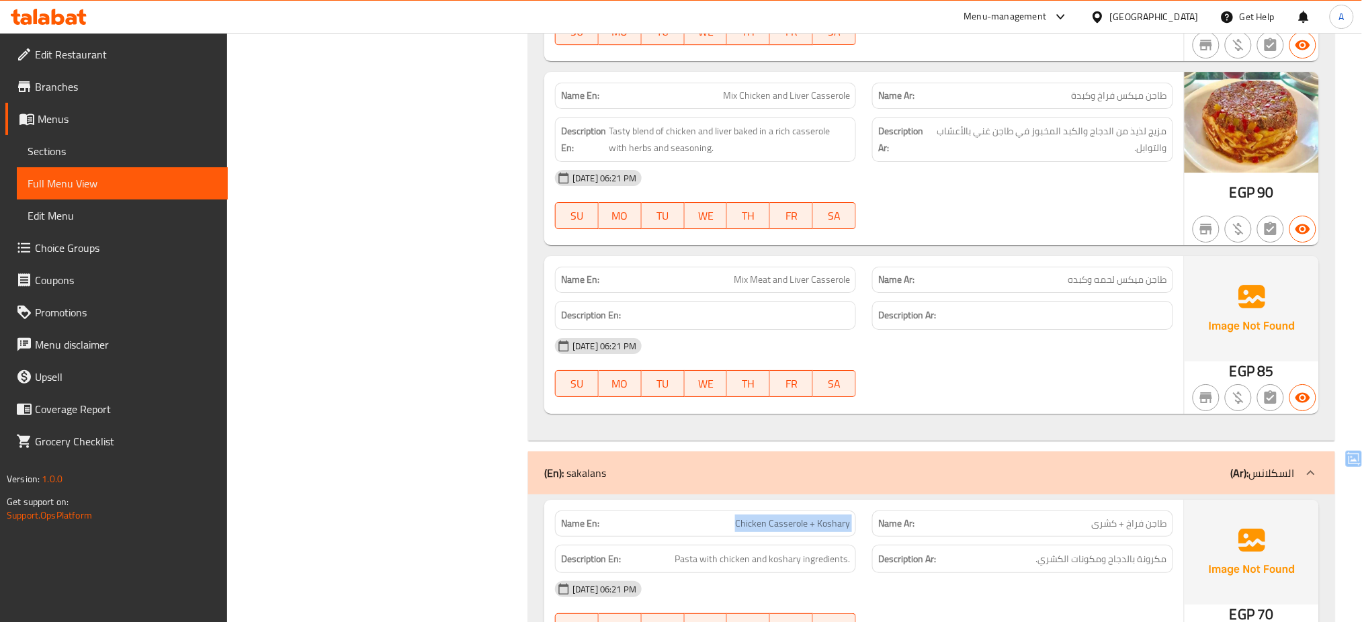
scroll to position [3160, 0]
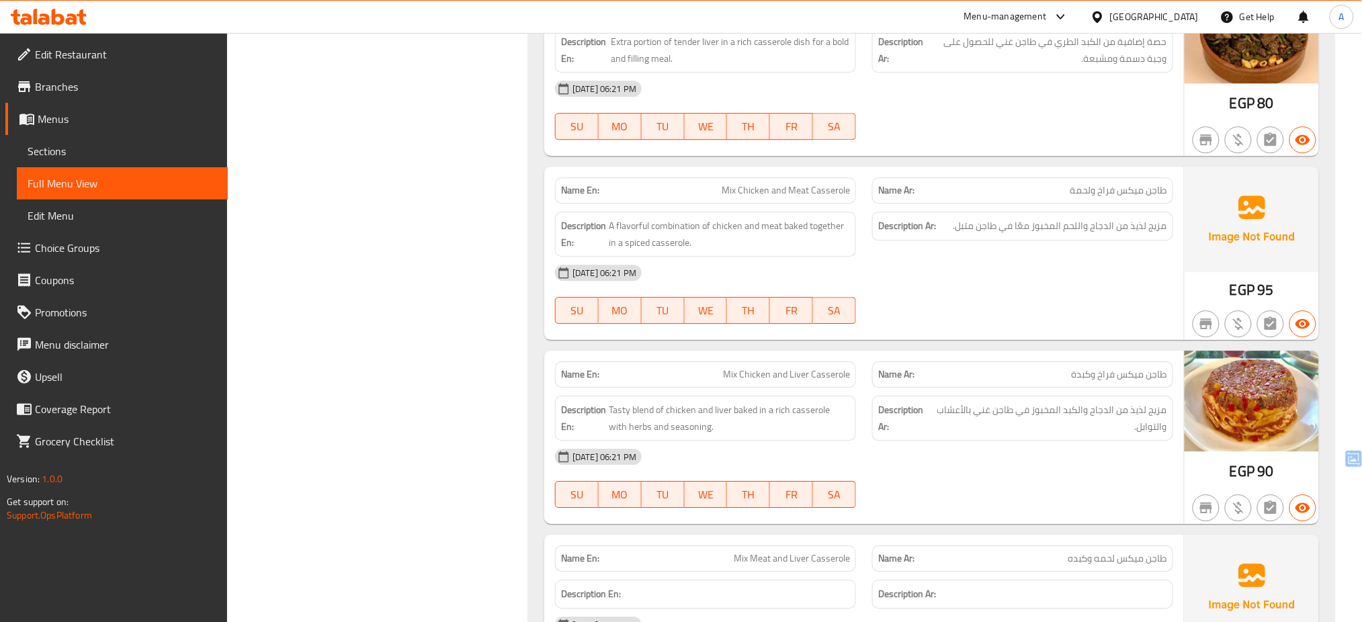
click at [754, 565] on span "Mix Meat and Liver Casserole" at bounding box center [792, 558] width 116 height 14
copy span "Mix Meat and Liver Casserole"
click at [791, 193] on span "Mix Chicken and Meat Casserole" at bounding box center [785, 190] width 128 height 14
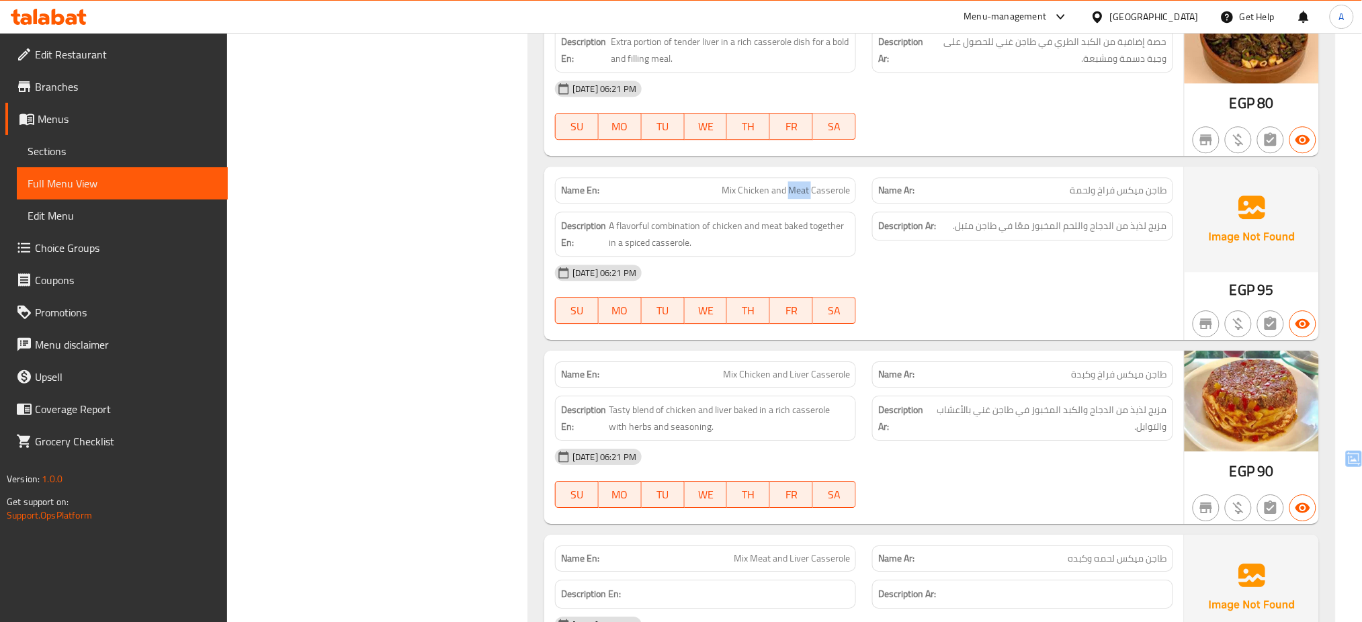
click at [791, 193] on span "Mix Chicken and Meat Casserole" at bounding box center [785, 190] width 128 height 14
copy span "Mix Chicken and Meat Casserole"
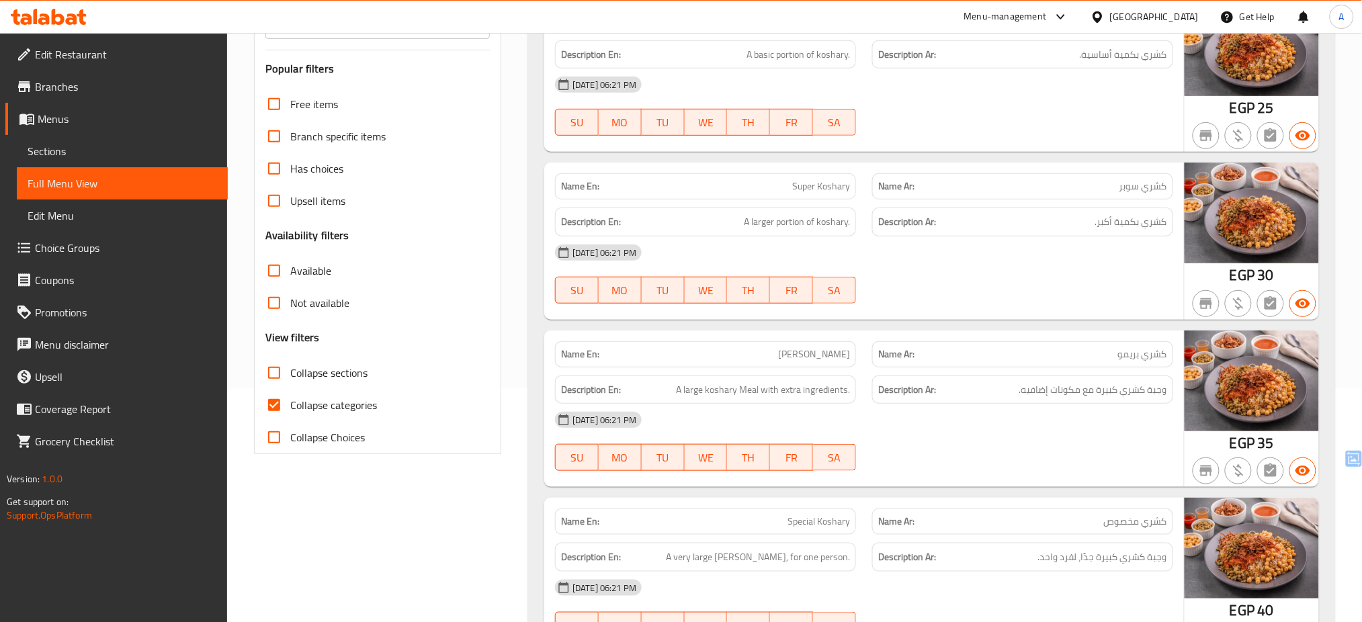
scroll to position [0, 0]
